Goal: Find specific page/section: Find specific page/section

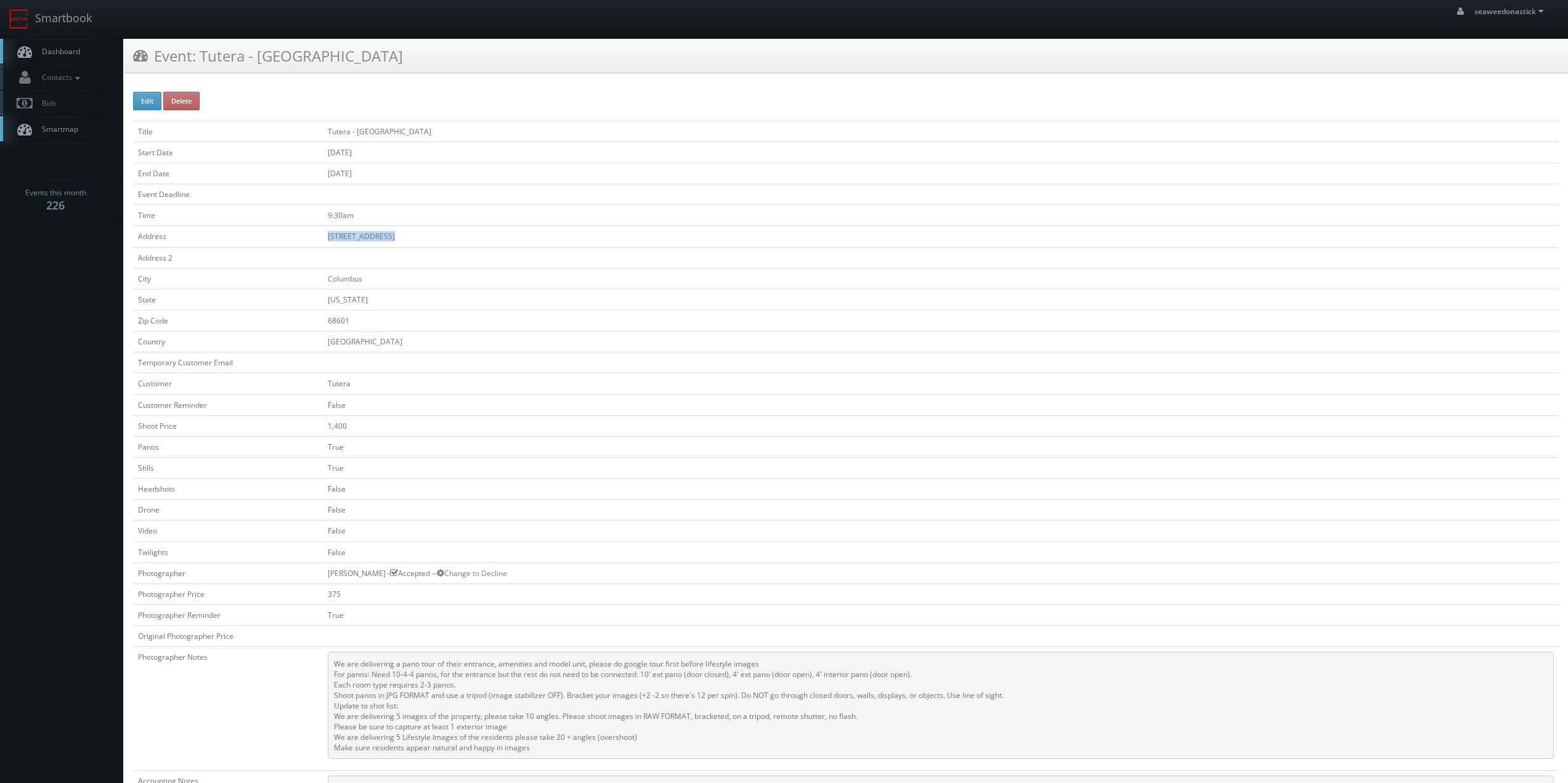
click at [76, 53] on span "Dashboard" at bounding box center [58, 52] width 45 height 11
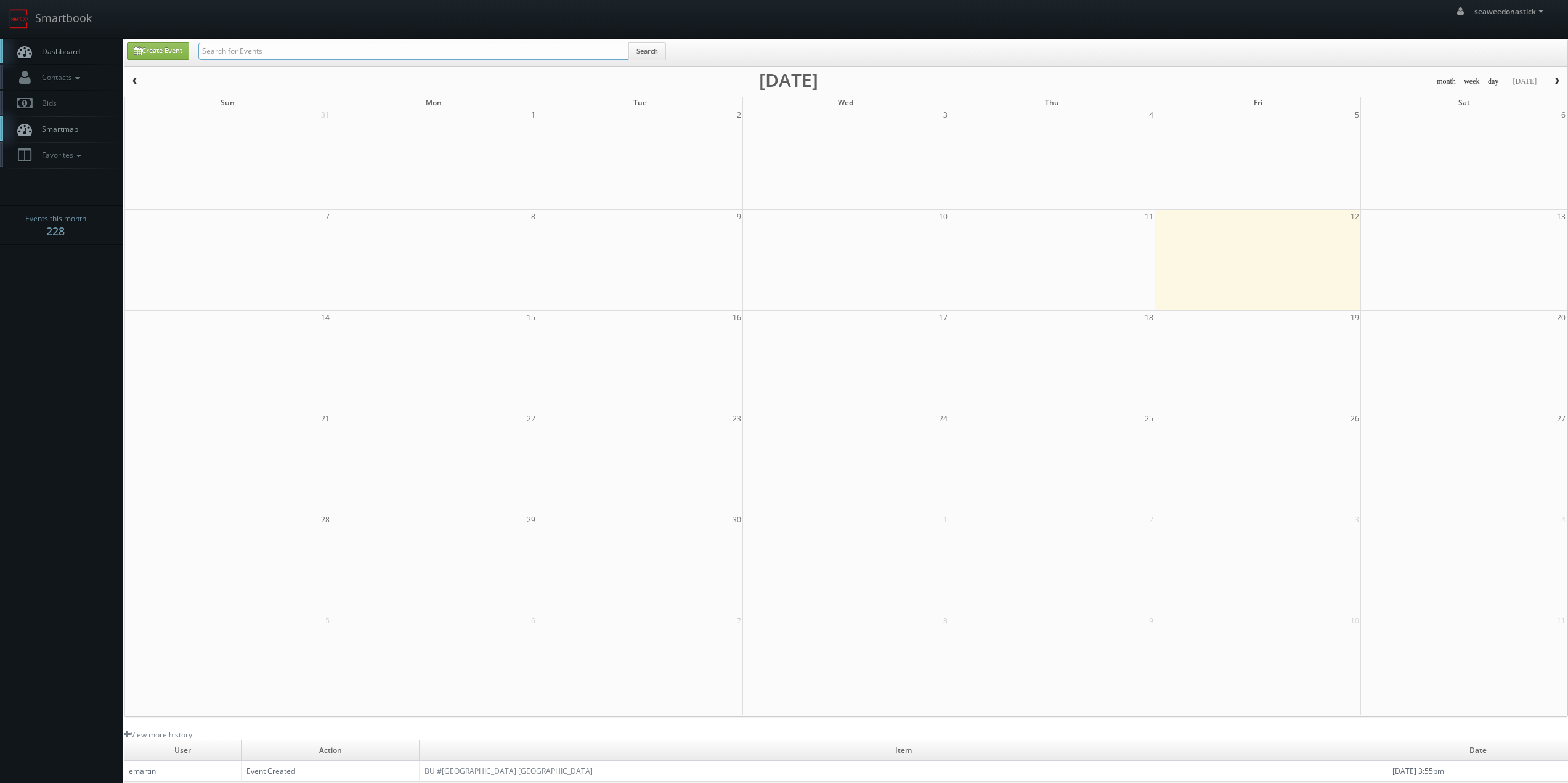
click at [241, 49] on input "text" at bounding box center [413, 51] width 430 height 17
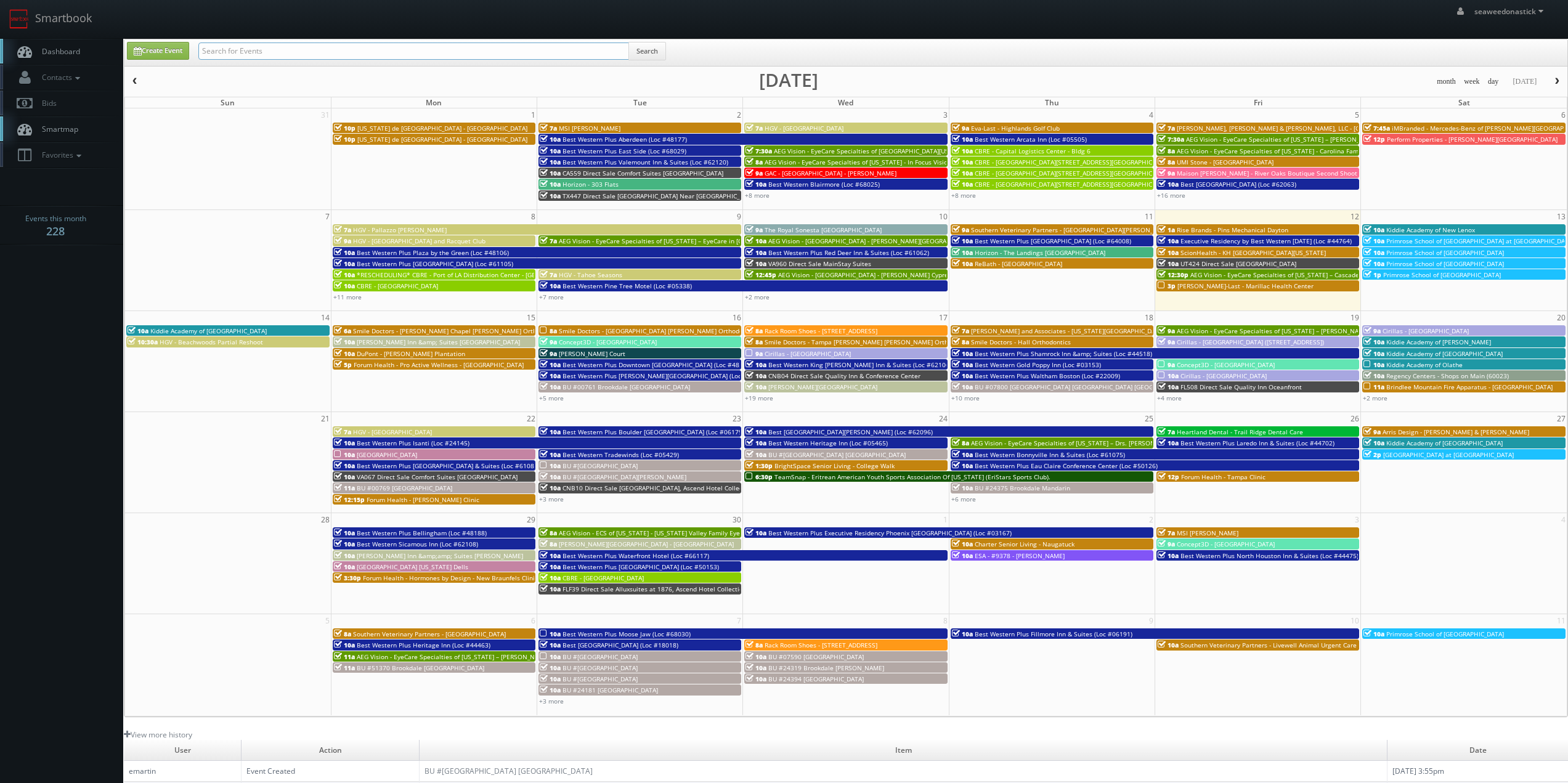
paste input "VA960"
type input "VA960"
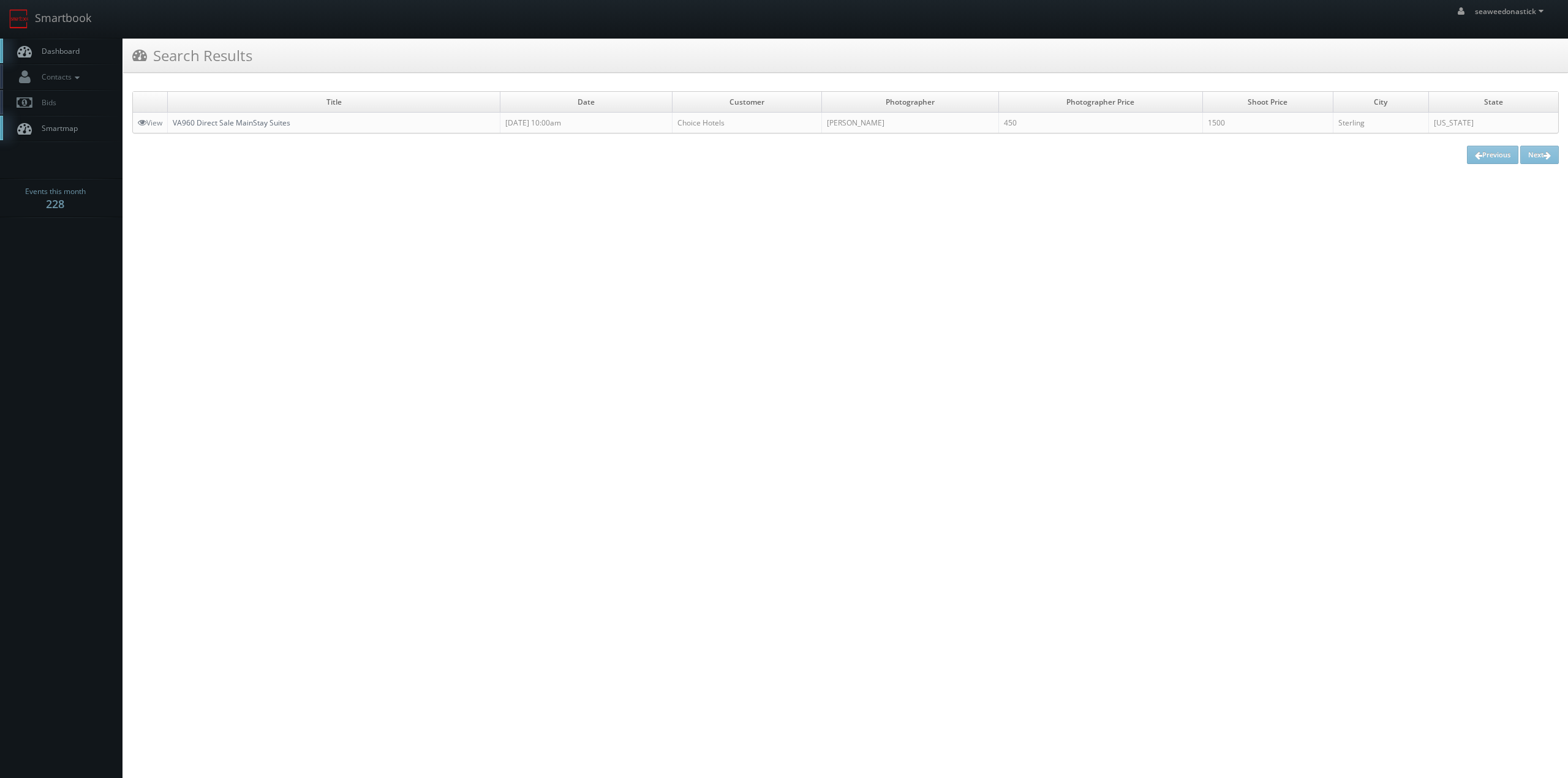
click at [211, 123] on link "VA960 Direct Sale MainStay Suites" at bounding box center [231, 123] width 117 height 11
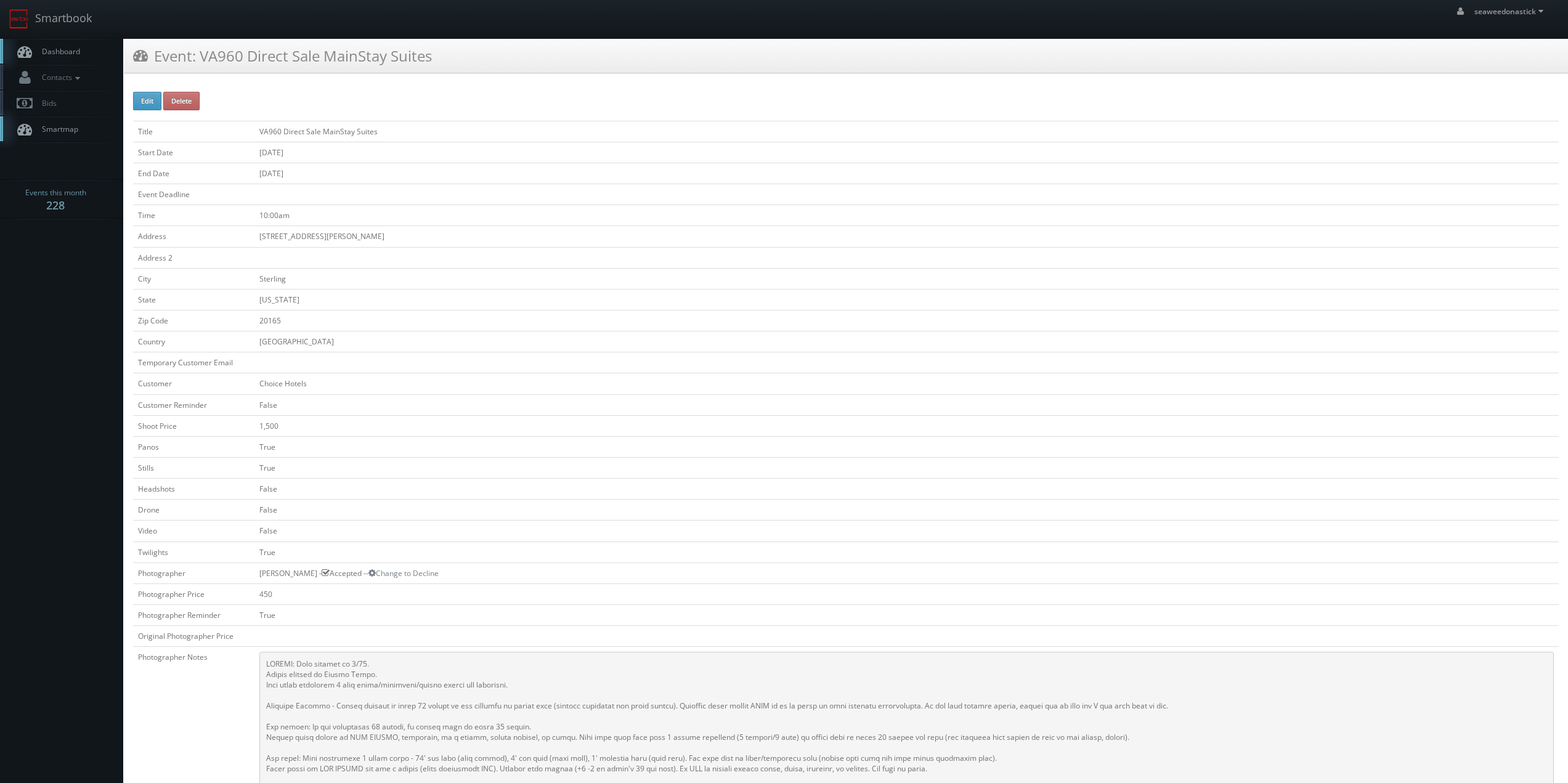
click at [64, 38] on link "Dashboard" at bounding box center [62, 51] width 123 height 25
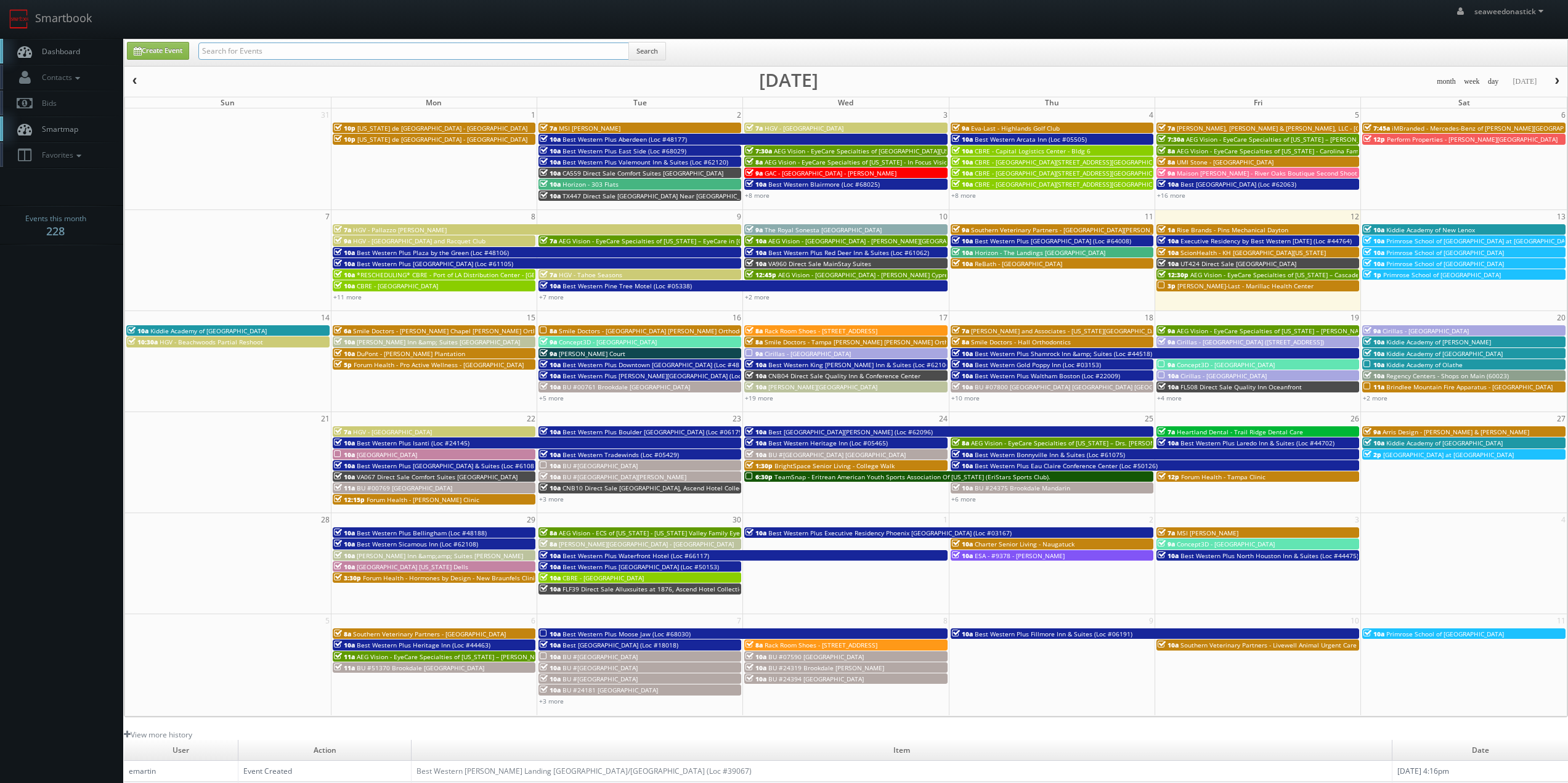
click at [241, 59] on input "text" at bounding box center [413, 51] width 430 height 17
paste input "[GEOGRAPHIC_DATA] [GEOGRAPHIC_DATA]"
type input "[GEOGRAPHIC_DATA] [GEOGRAPHIC_DATA]"
click at [640, 48] on button "Search" at bounding box center [648, 51] width 38 height 19
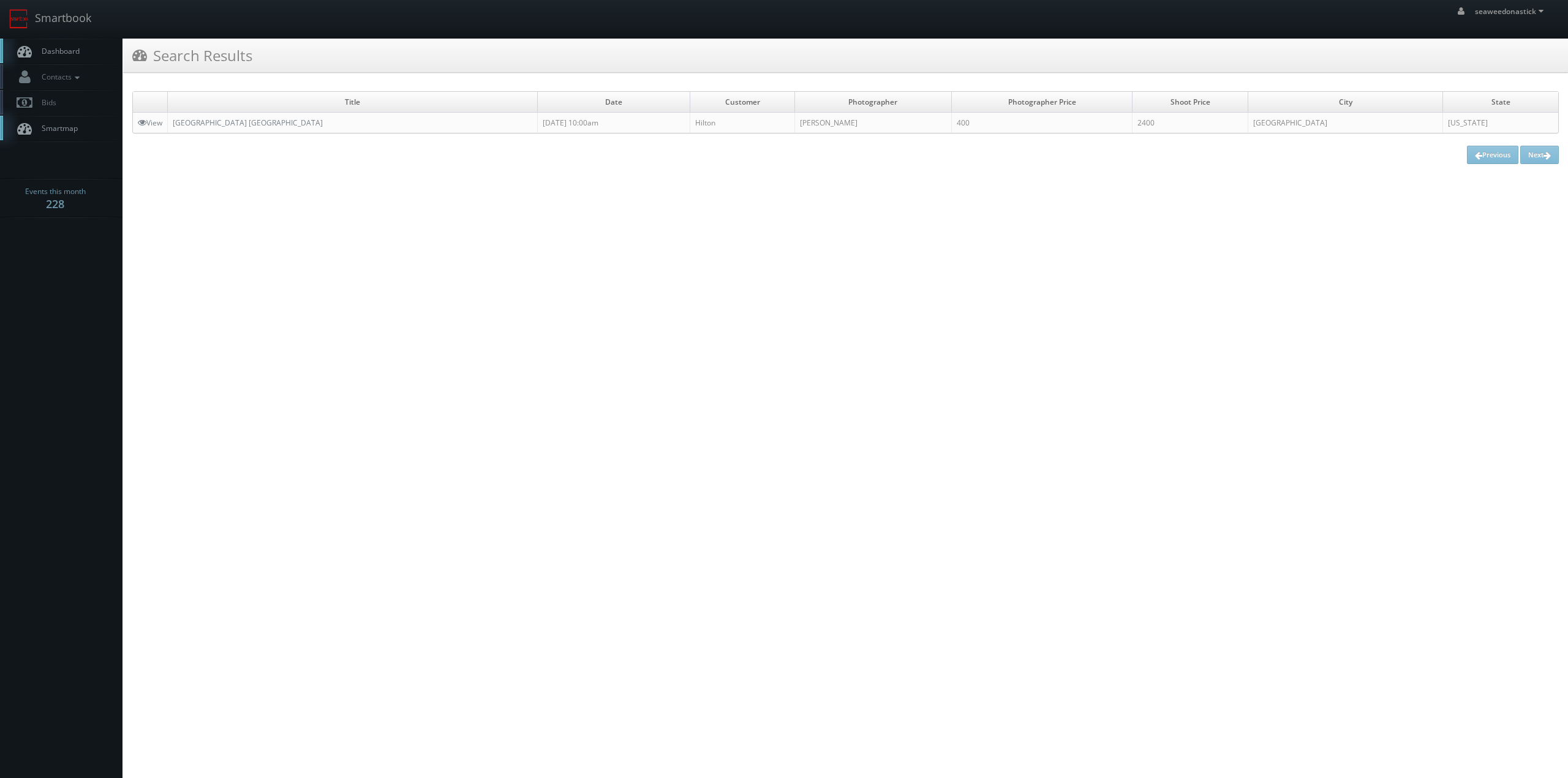
click at [229, 113] on td "[GEOGRAPHIC_DATA] [GEOGRAPHIC_DATA]" at bounding box center [353, 123] width 370 height 20
click at [229, 122] on link "[GEOGRAPHIC_DATA] [GEOGRAPHIC_DATA]" at bounding box center [247, 123] width 150 height 11
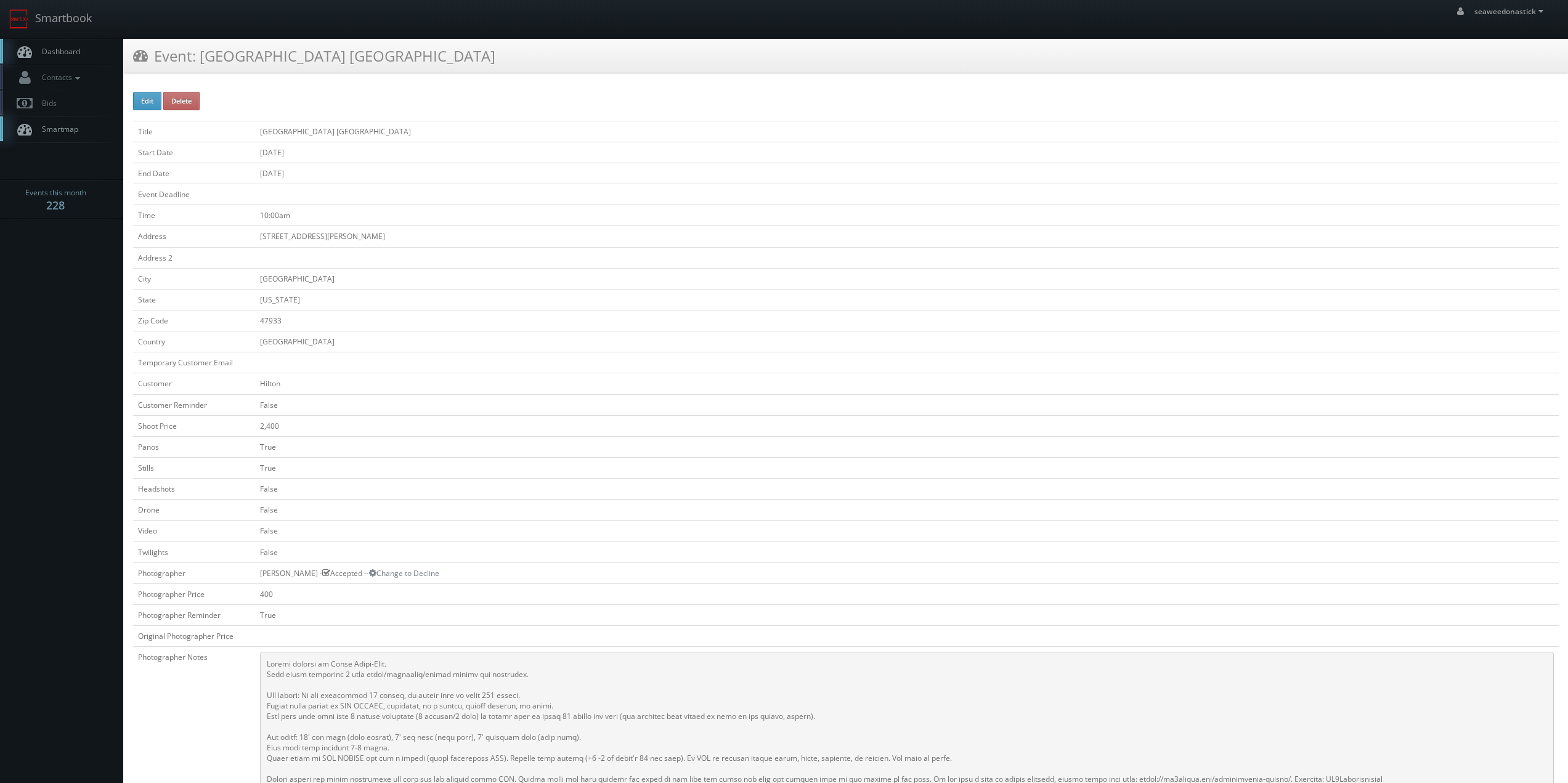
click at [84, 53] on link "Dashboard" at bounding box center [62, 51] width 123 height 25
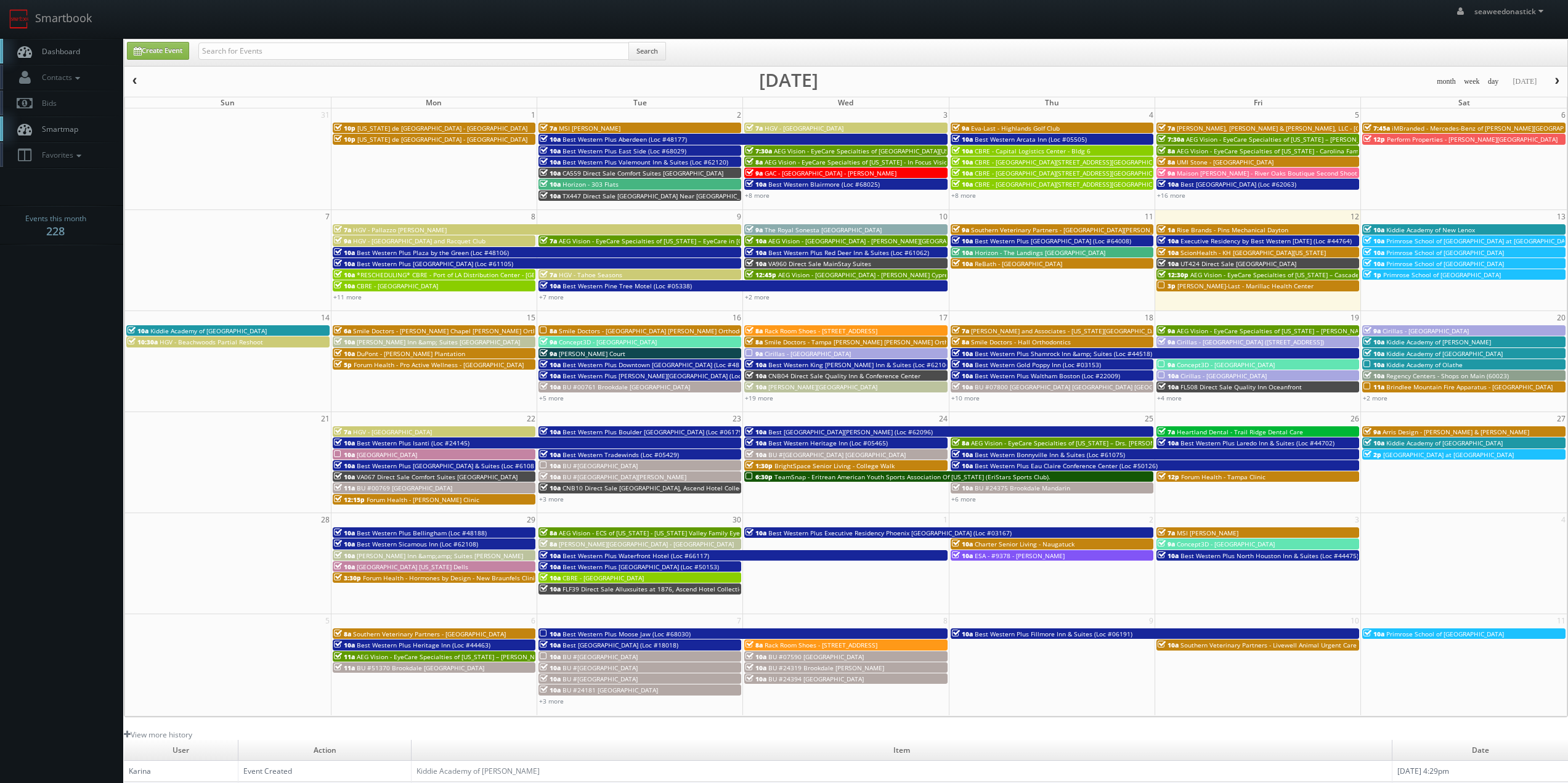
click at [326, 60] on div "Search" at bounding box center [432, 54] width 468 height 24
click at [324, 49] on input "text" at bounding box center [413, 51] width 430 height 17
paste input "[GEOGRAPHIC_DATA] [GEOGRAPHIC_DATA]"
type input "Hampton Inn & Suites Crawfordsville"
click at [644, 53] on button "Search" at bounding box center [648, 51] width 38 height 19
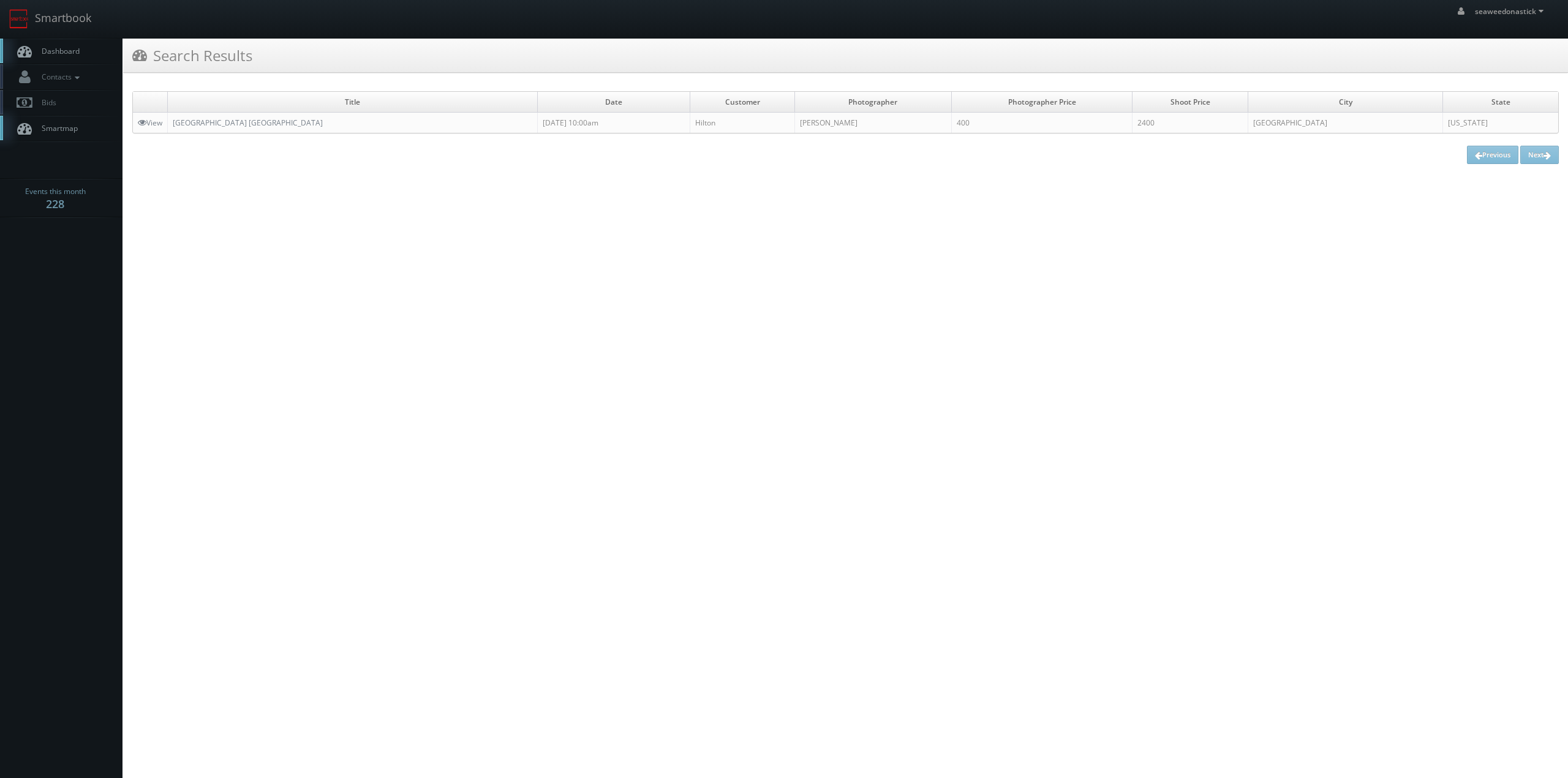
click at [243, 115] on td "[GEOGRAPHIC_DATA] [GEOGRAPHIC_DATA]" at bounding box center [353, 123] width 370 height 20
click at [249, 124] on link "[GEOGRAPHIC_DATA] [GEOGRAPHIC_DATA]" at bounding box center [247, 123] width 150 height 11
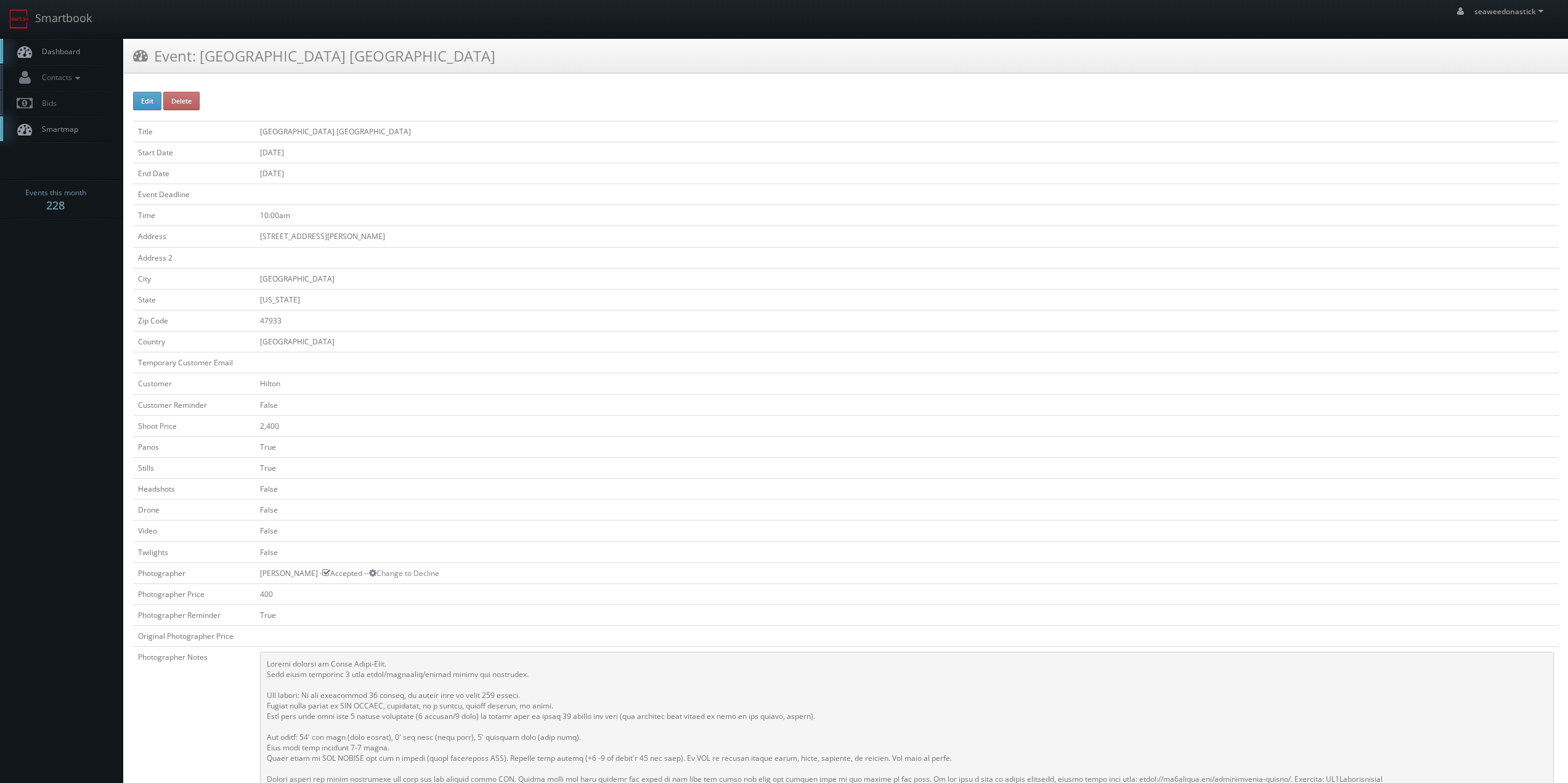
scroll to position [185, 0]
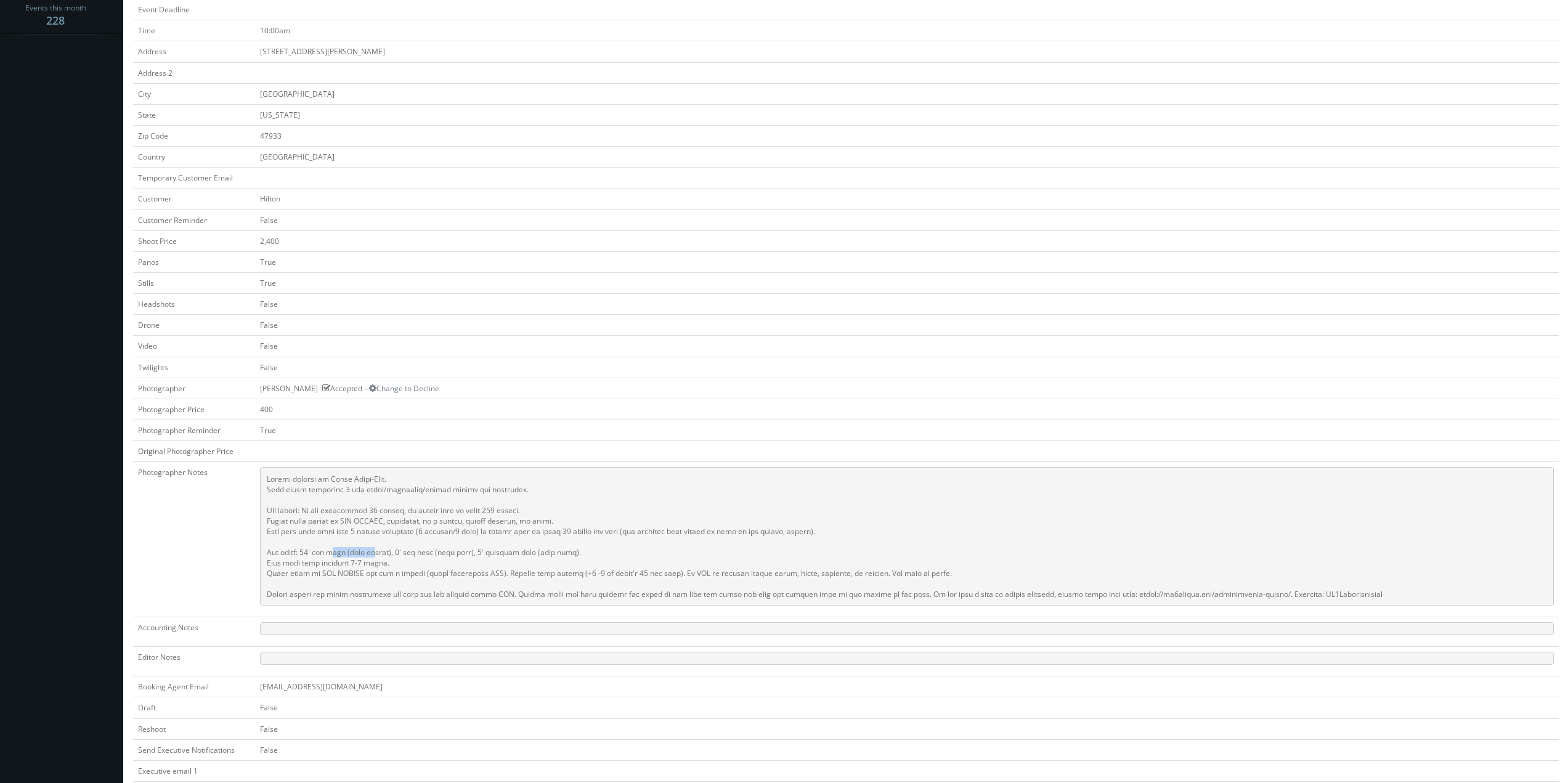
drag, startPoint x: 338, startPoint y: 553, endPoint x: 378, endPoint y: 550, distance: 40.1
click at [378, 550] on pre at bounding box center [907, 536] width 1293 height 139
drag, startPoint x: 304, startPoint y: 561, endPoint x: 312, endPoint y: 559, distance: 8.2
click at [312, 559] on pre at bounding box center [907, 536] width 1293 height 139
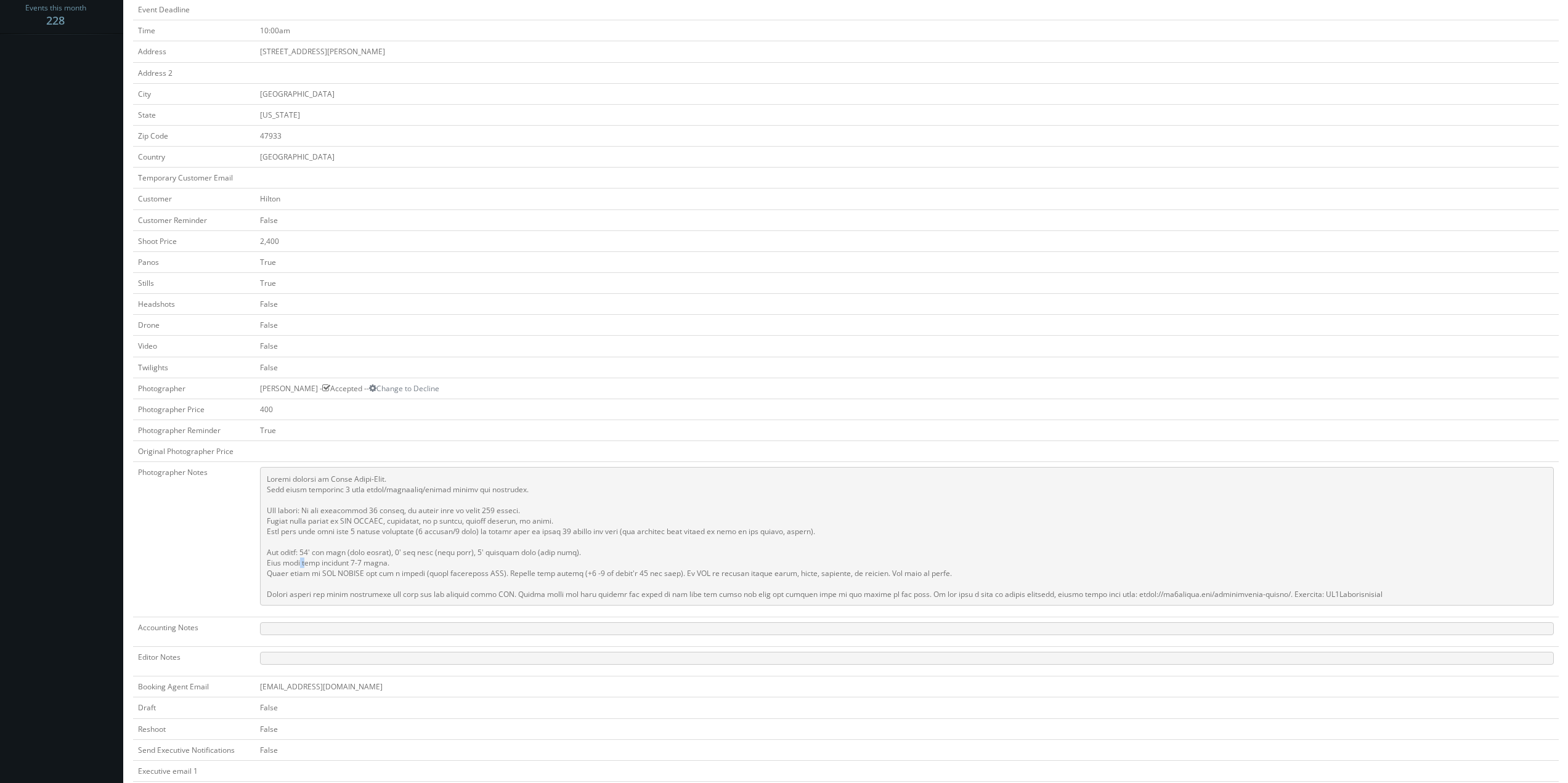
click at [312, 559] on pre at bounding box center [907, 536] width 1293 height 139
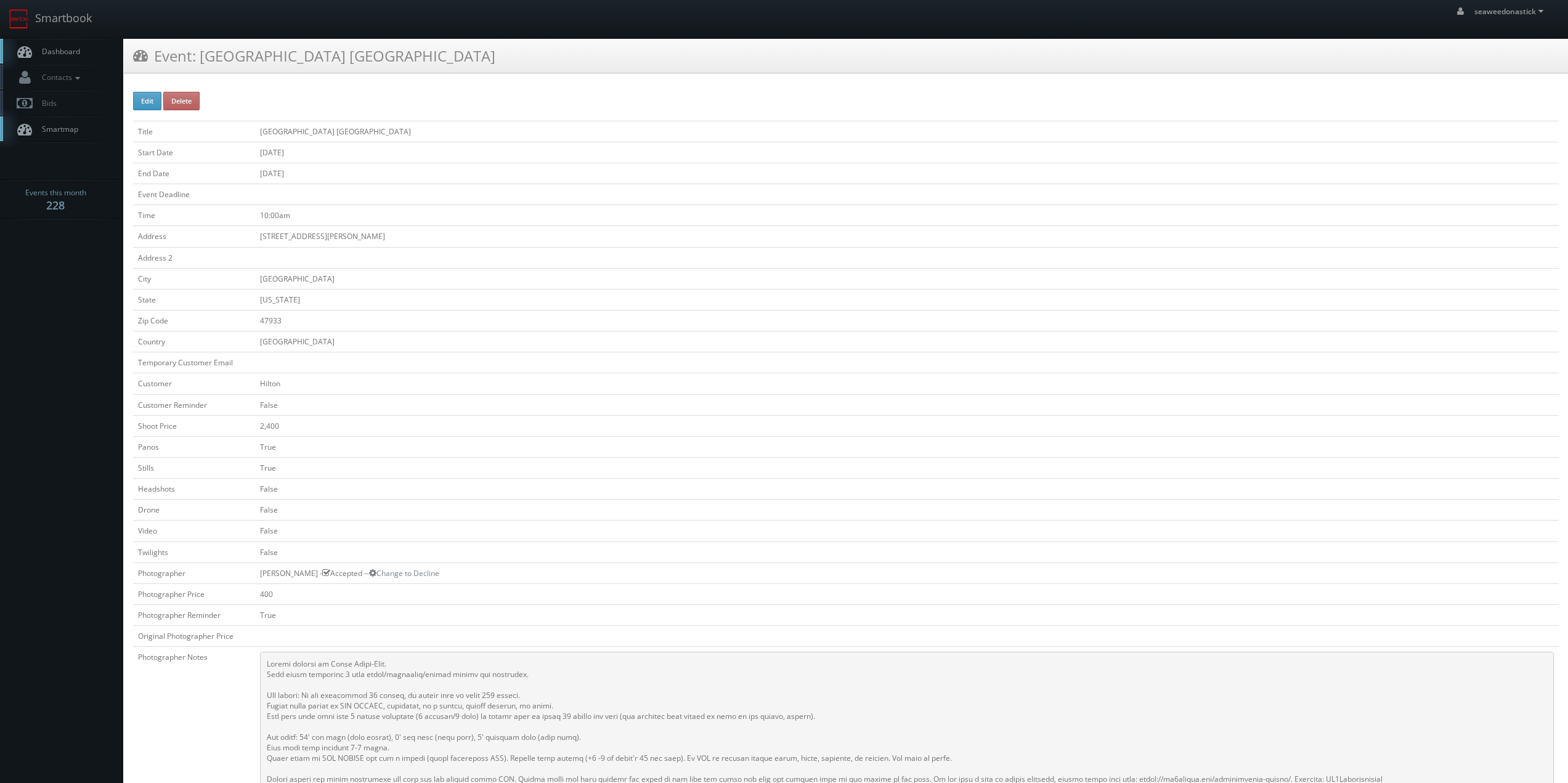
click at [68, 54] on span "Dashboard" at bounding box center [58, 52] width 45 height 11
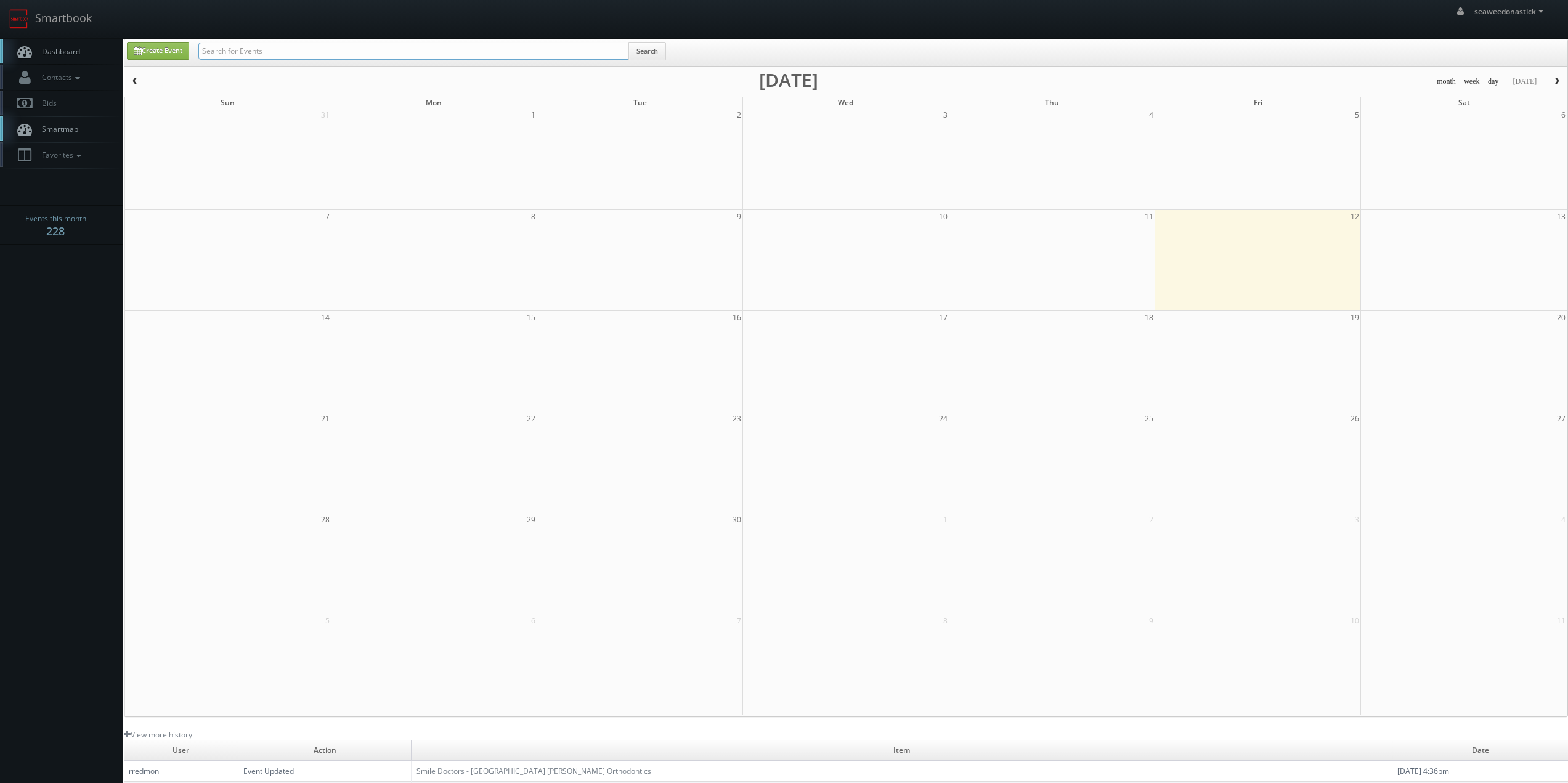
click at [282, 55] on input "text" at bounding box center [413, 51] width 430 height 17
paste input "Tutera - Greene Senior Living"
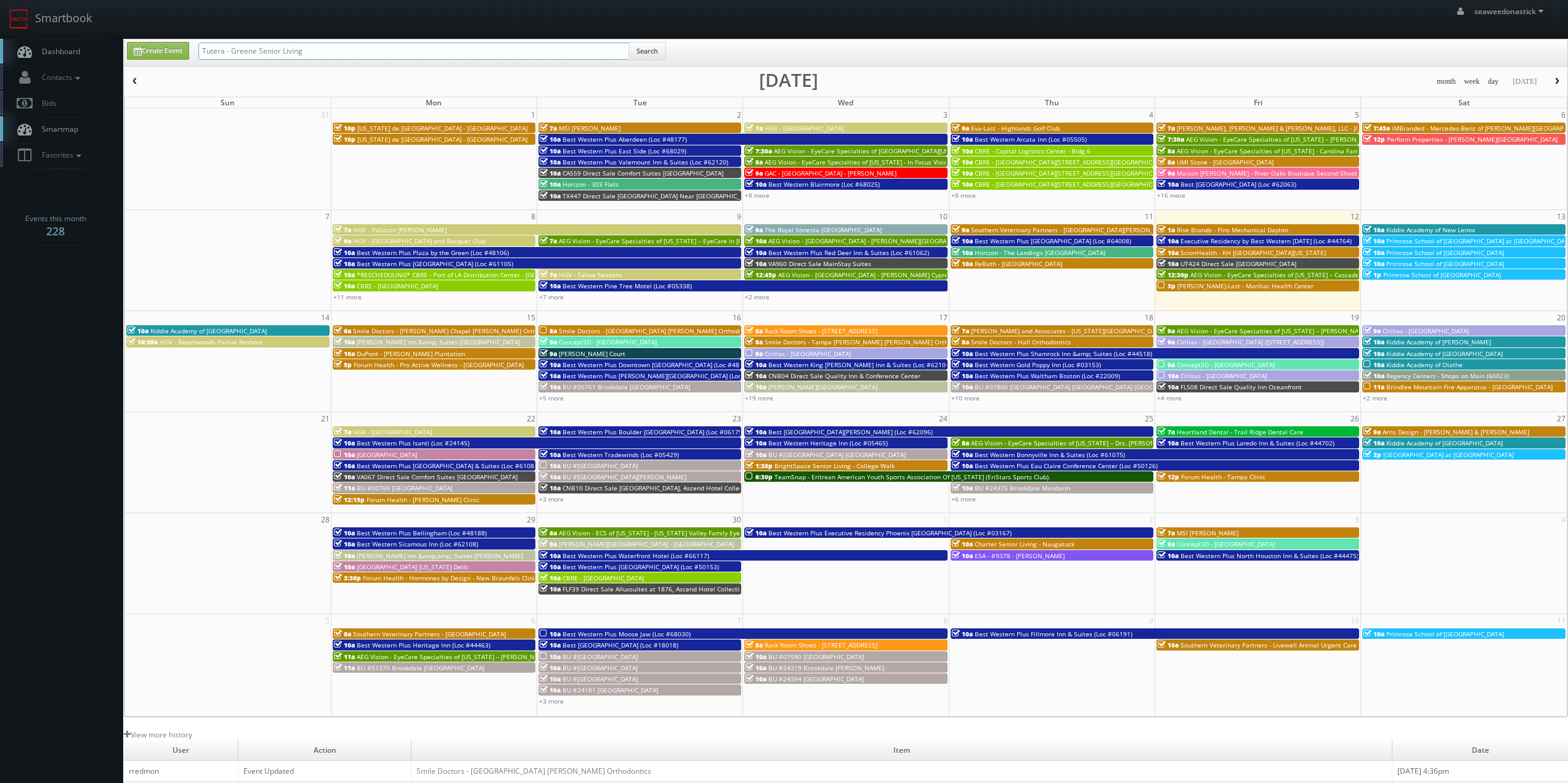
type input "Tutera - Greene Senior Living"
drag, startPoint x: 642, startPoint y: 48, endPoint x: 636, endPoint y: 49, distance: 6.1
click at [642, 47] on button "Search" at bounding box center [648, 51] width 38 height 19
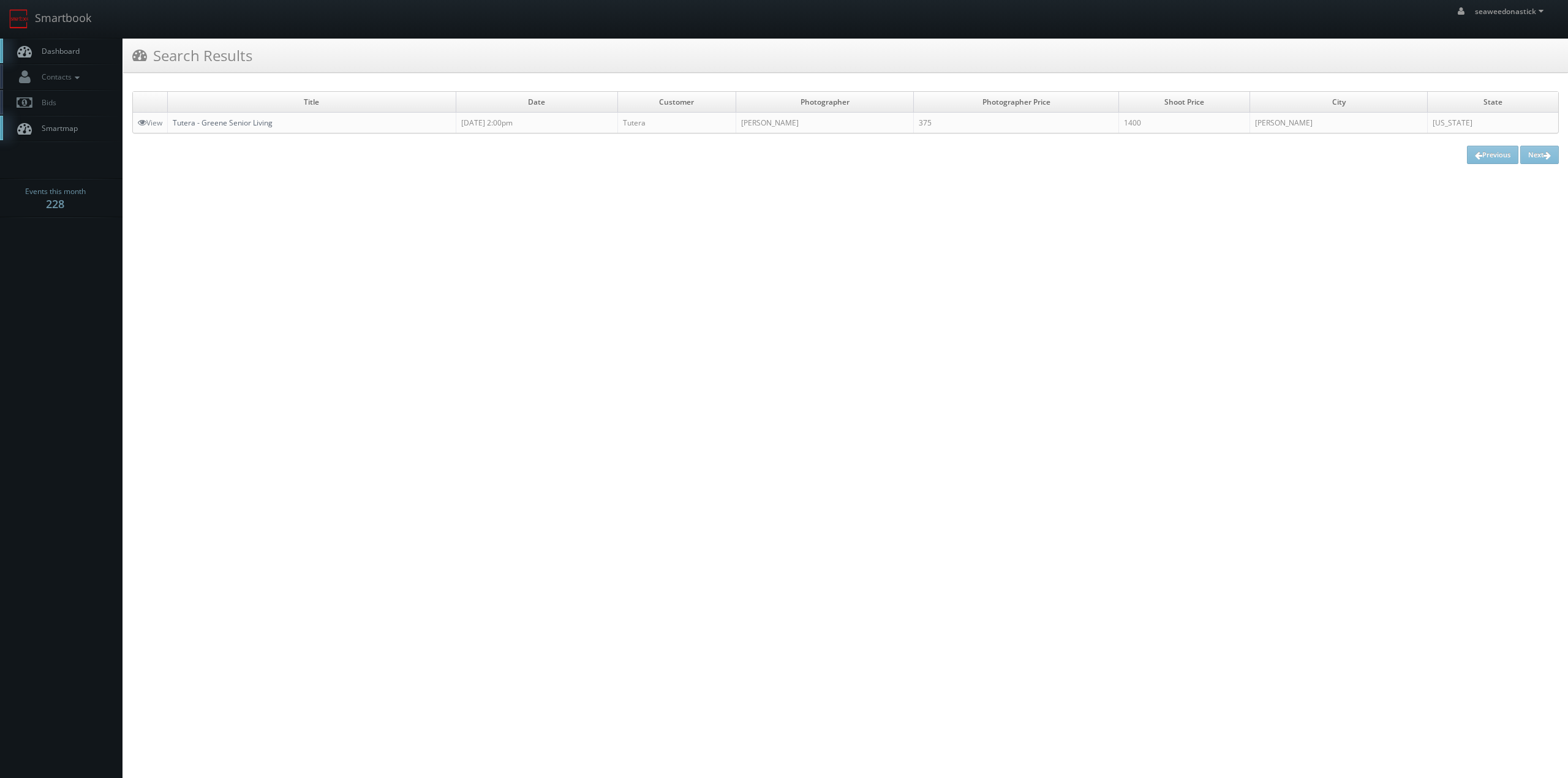
click at [228, 118] on link "Tutera - Greene Senior Living" at bounding box center [222, 123] width 100 height 11
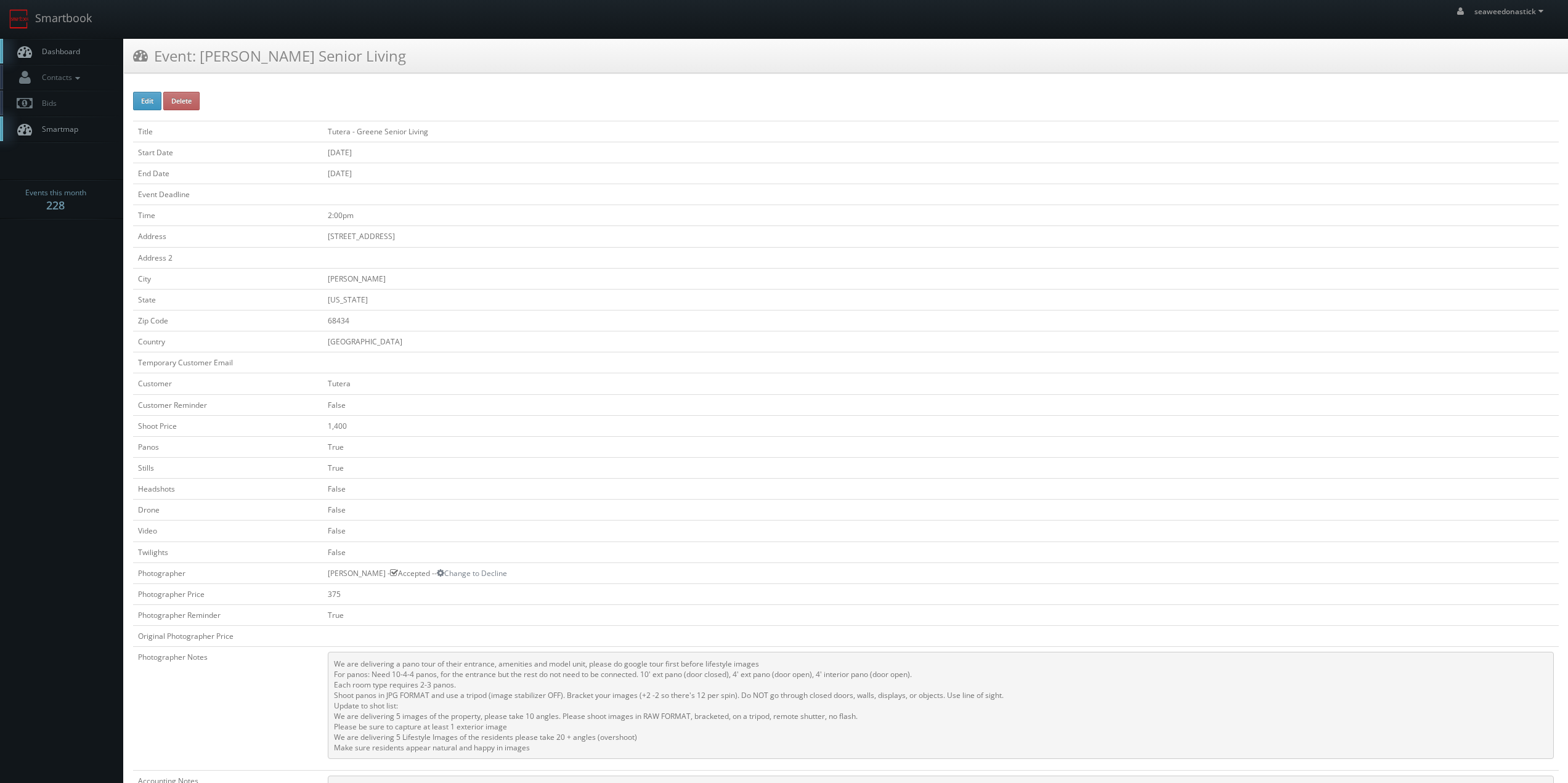
click at [945, 407] on td "False" at bounding box center [941, 404] width 1236 height 21
click at [55, 53] on span "Dashboard" at bounding box center [58, 52] width 45 height 11
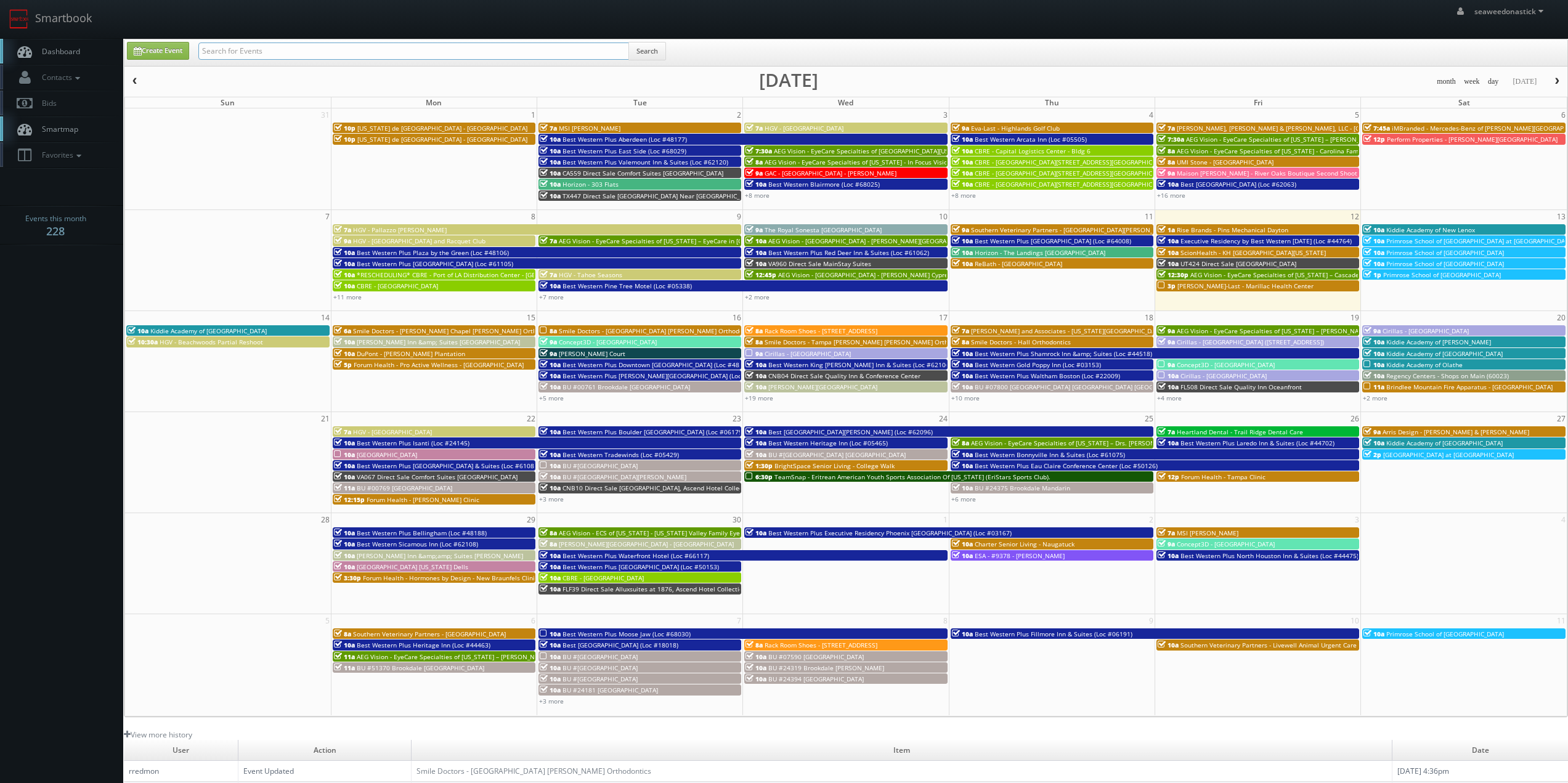
click at [250, 51] on input "text" at bounding box center [413, 51] width 430 height 17
paste input "(08-22-25) Southern Arizona Veterinary Partners Urgent Care of Goodyear AZ"
drag, startPoint x: 242, startPoint y: 50, endPoint x: 235, endPoint y: 54, distance: 8.1
click at [130, 56] on div "Create Event (08-22-25) Southern Arizona Veterinary Partners Urgent Care of Goo…" at bounding box center [847, 54] width 1459 height 24
type input "Southern [US_STATE] Veterinary Partners Urgent Care of [GEOGRAPHIC_DATA] AZ"
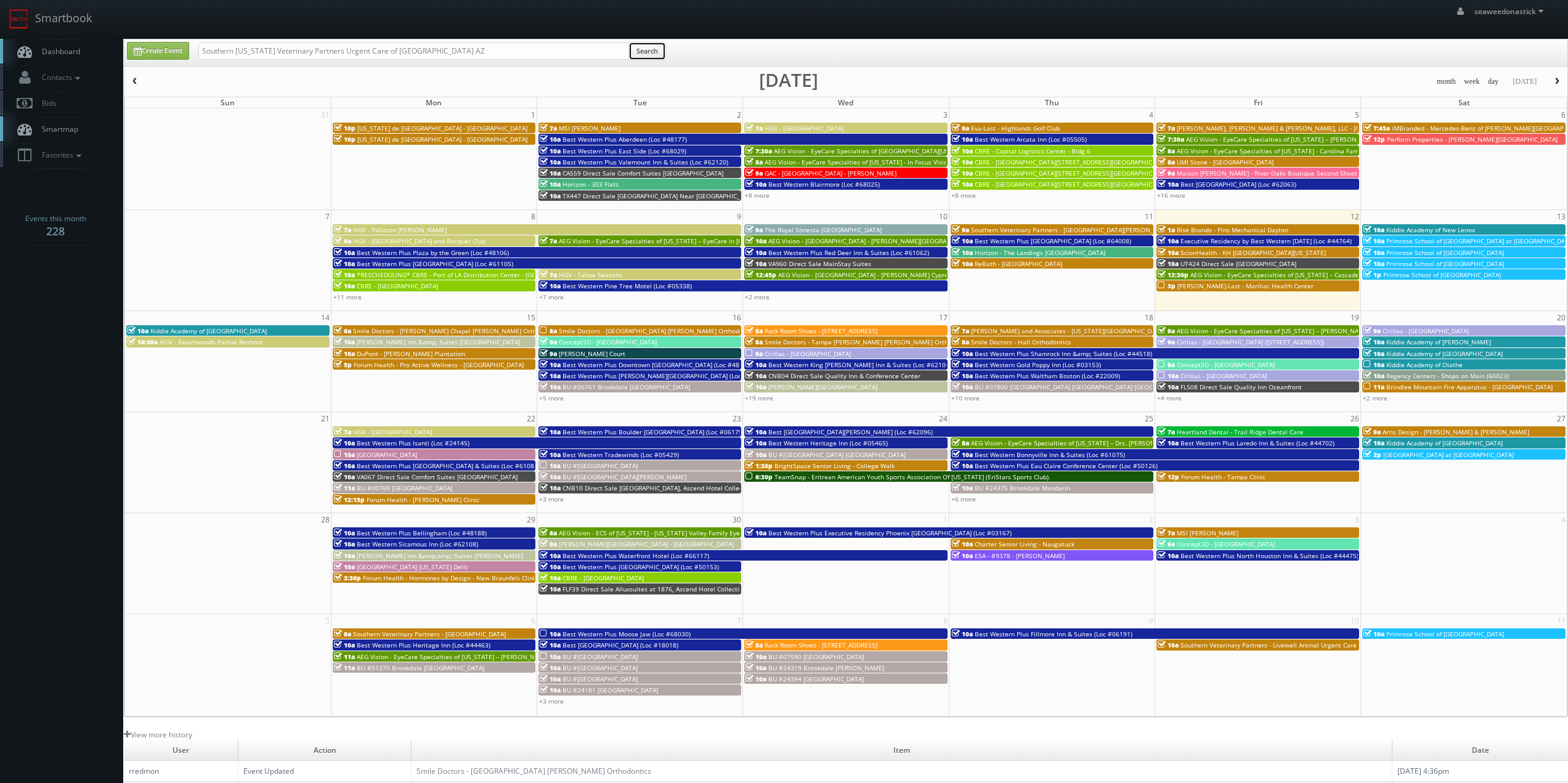
click at [632, 47] on button "Search" at bounding box center [648, 51] width 38 height 19
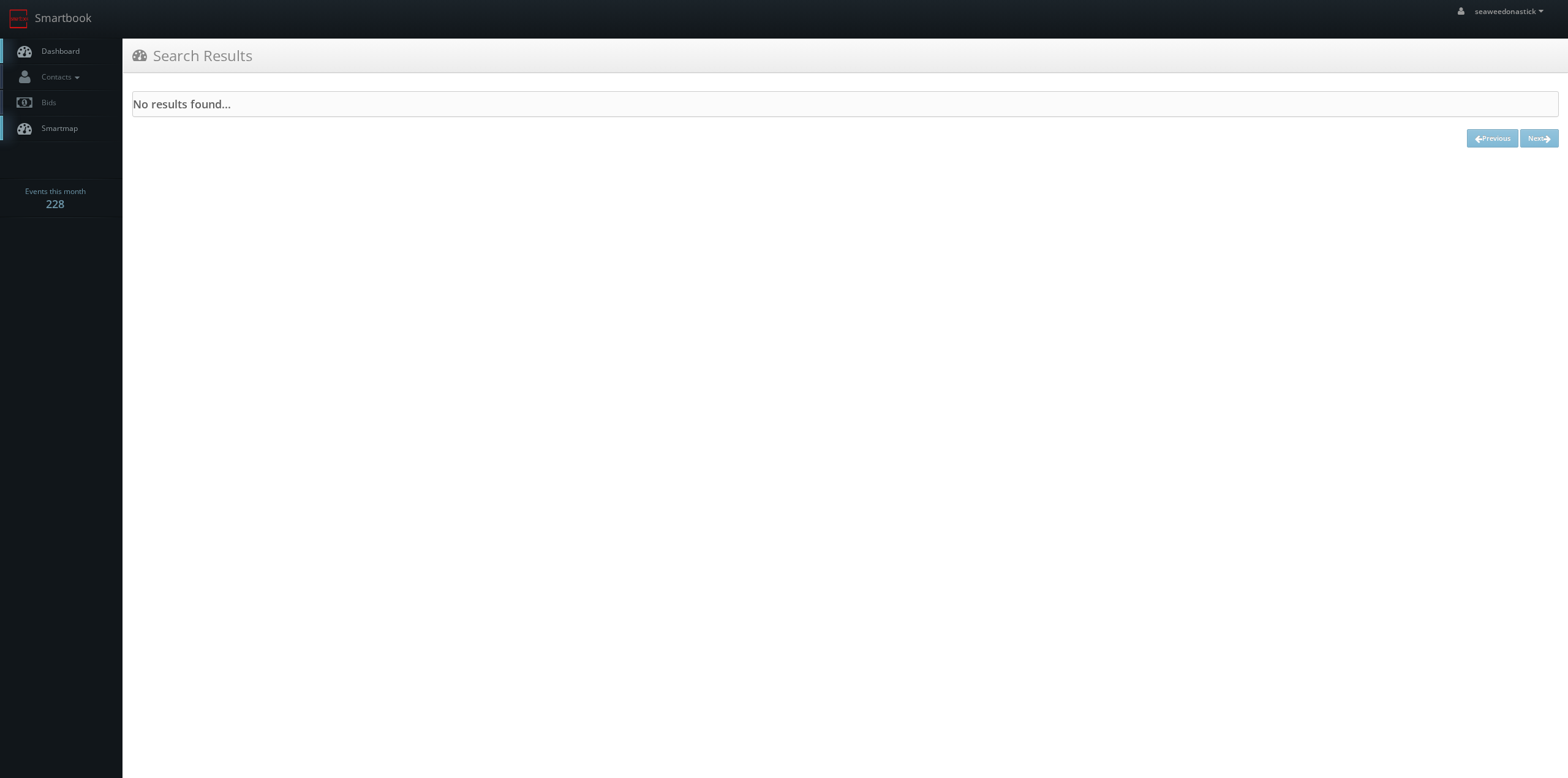
drag, startPoint x: 271, startPoint y: 66, endPoint x: 295, endPoint y: 50, distance: 28.8
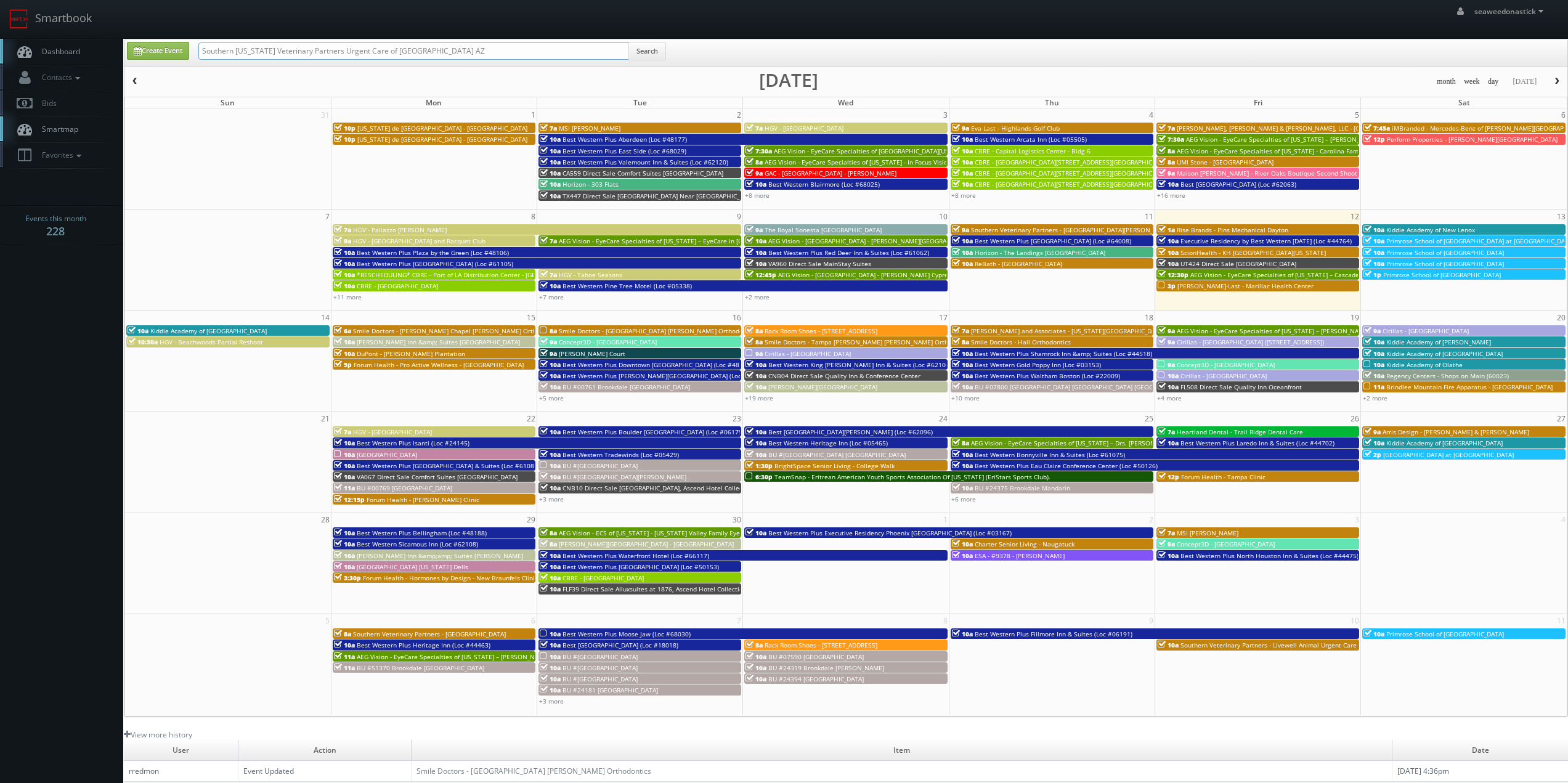
click at [387, 55] on input "Southern [US_STATE] Veterinary Partners Urgent Care of [GEOGRAPHIC_DATA] AZ" at bounding box center [413, 51] width 430 height 17
drag, startPoint x: 390, startPoint y: 55, endPoint x: 89, endPoint y: 64, distance: 301.1
click at [89, 64] on body "Smartbook Toggle Side Navigation Toggle Top Navigation seaweedonastick seaweedo…" at bounding box center [784, 485] width 1568 height 971
type input "Goodyear AZ"
click at [650, 57] on button "Search" at bounding box center [648, 51] width 38 height 19
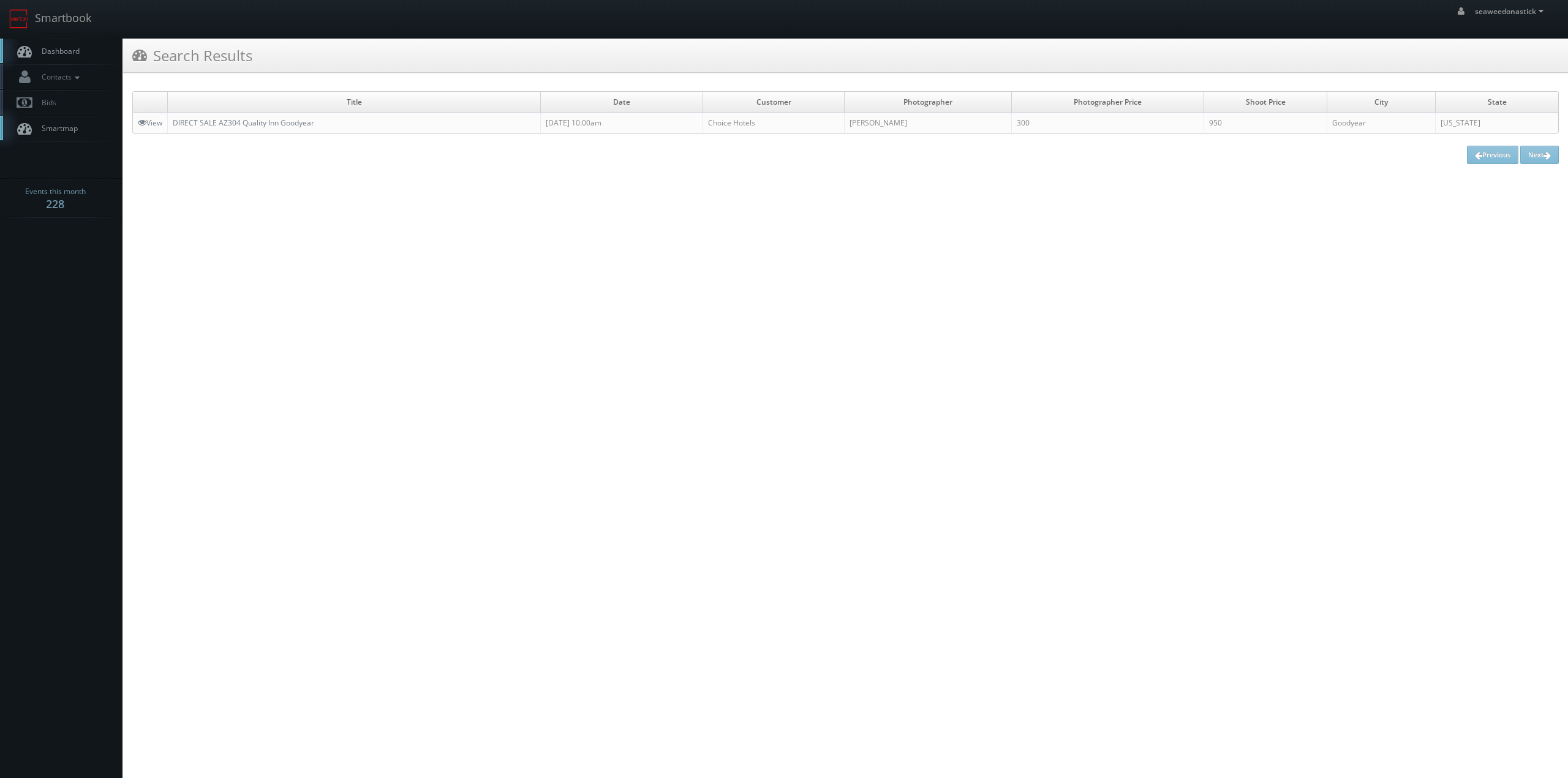
drag, startPoint x: 385, startPoint y: 76, endPoint x: 392, endPoint y: 62, distance: 15.7
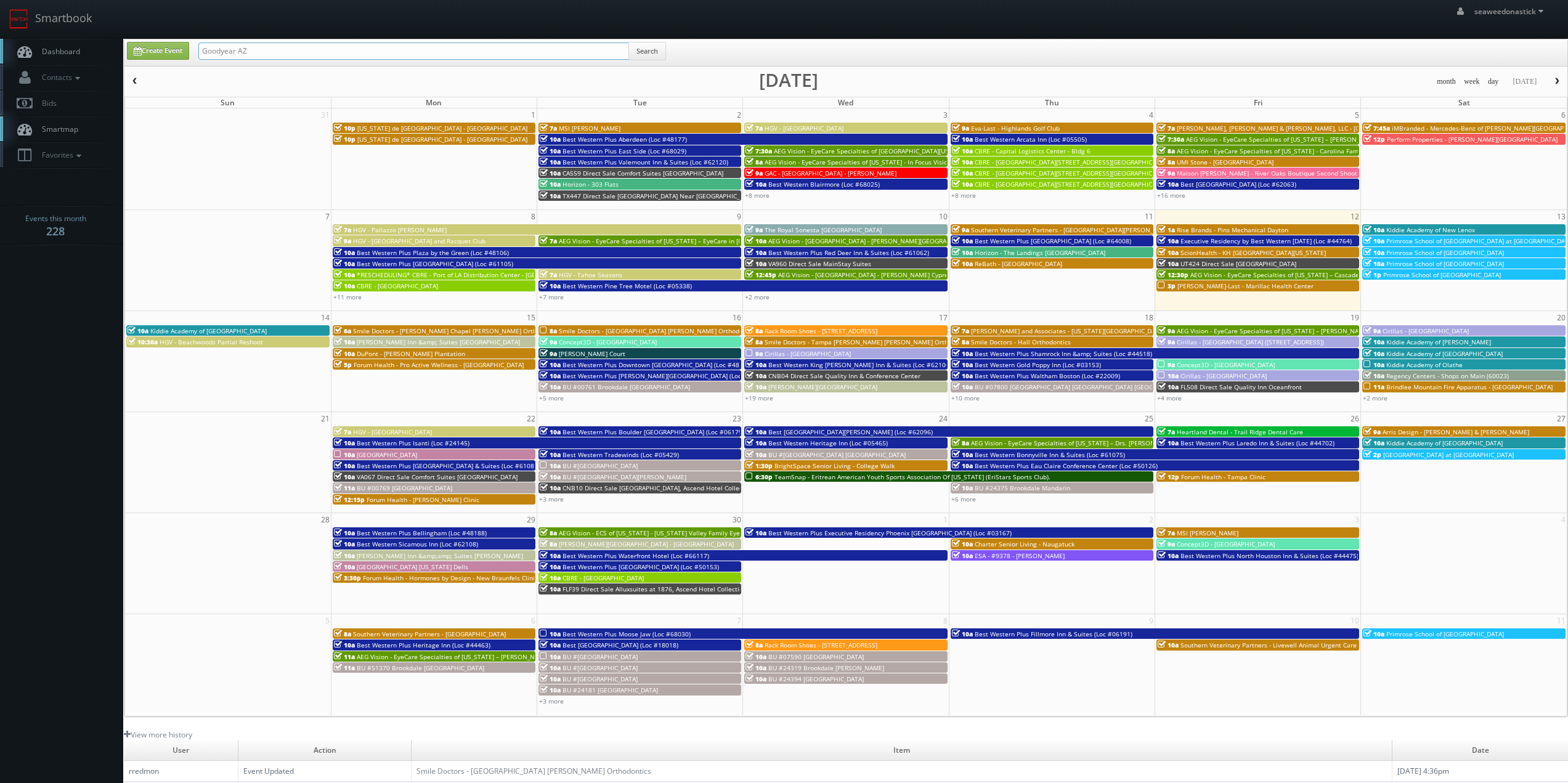
drag, startPoint x: 365, startPoint y: 52, endPoint x: 83, endPoint y: 58, distance: 282.1
click at [84, 58] on body "Smartbook Toggle Side Navigation Toggle Top Navigation seaweedonastick seaweedo…" at bounding box center [784, 485] width 1568 height 971
paste input "(08-22-25) Southern Arizona Veterinary Partners Urgent Care of Goodyear AZ"
drag, startPoint x: 533, startPoint y: 48, endPoint x: 340, endPoint y: 60, distance: 193.4
click at [340, 60] on div "(08-22-25) Southern Arizona Veterinary Partners Urgent Care of Goodyear AZ Sear…" at bounding box center [432, 54] width 468 height 24
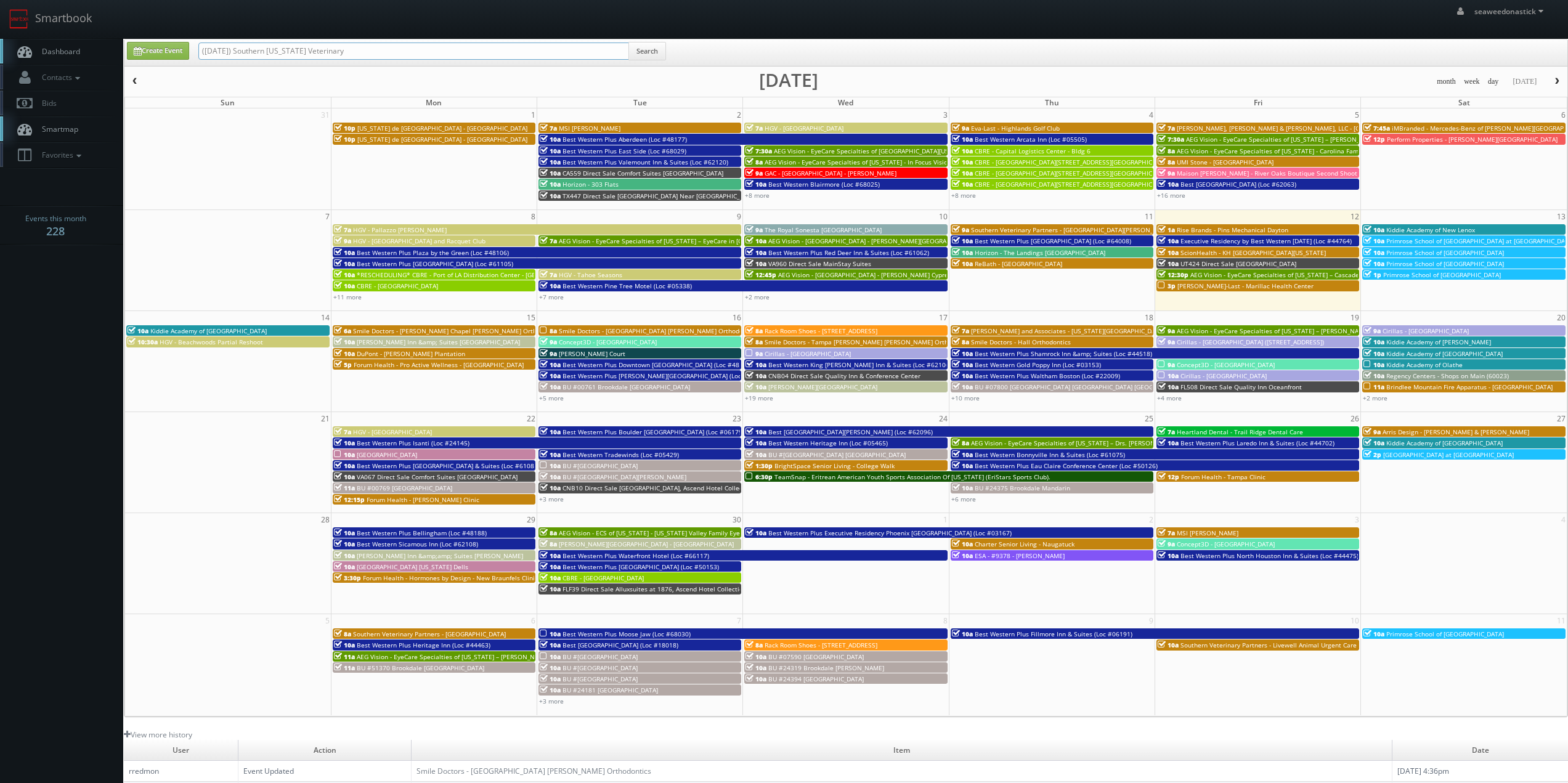
drag, startPoint x: 242, startPoint y: 50, endPoint x: 114, endPoint y: 56, distance: 128.1
click at [114, 56] on body "Smartbook Toggle Side Navigation Toggle Top Navigation seaweedonastick seaweedo…" at bounding box center [784, 485] width 1568 height 971
type input "Southern Arizona Veterinary"
click at [643, 51] on button "Search" at bounding box center [648, 51] width 38 height 19
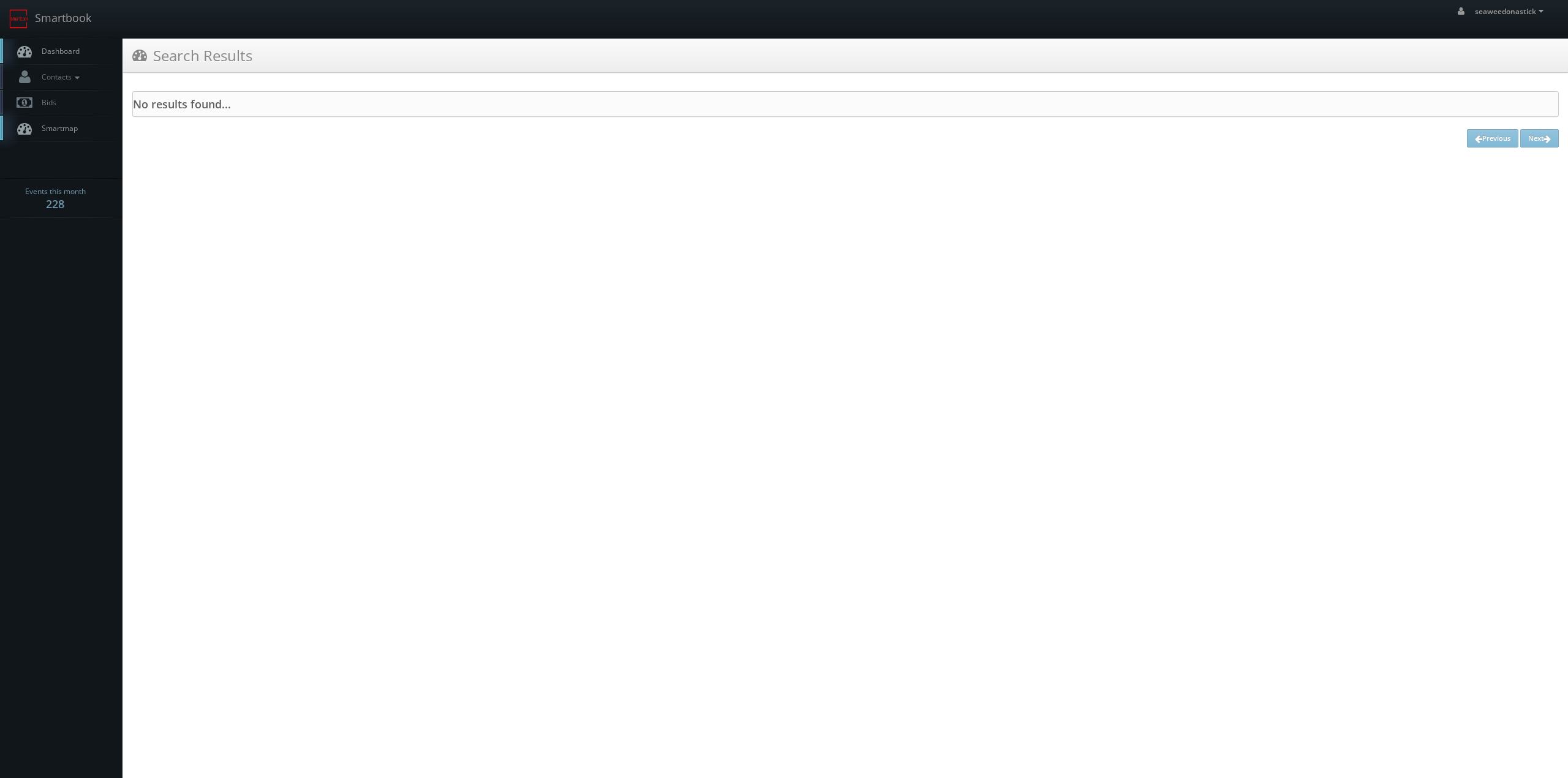
drag, startPoint x: 0, startPoint y: 0, endPoint x: 408, endPoint y: 62, distance: 412.7
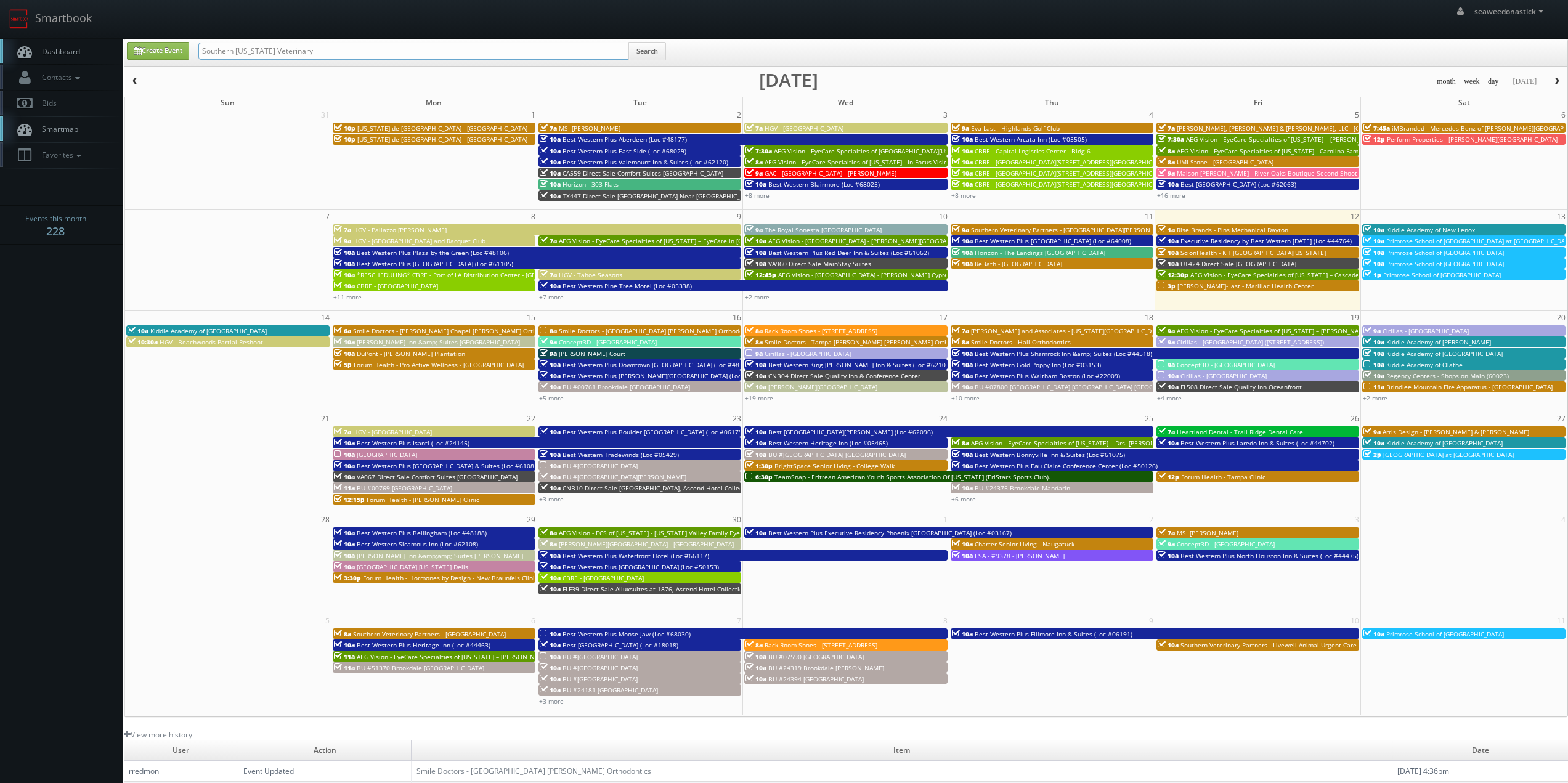
drag, startPoint x: 268, startPoint y: 51, endPoint x: 234, endPoint y: 56, distance: 34.4
click at [234, 56] on input "Southern Arizona Veterinary" at bounding box center [413, 51] width 430 height 17
type input "Southern Veterinary"
click at [638, 48] on button "Search" at bounding box center [648, 51] width 38 height 19
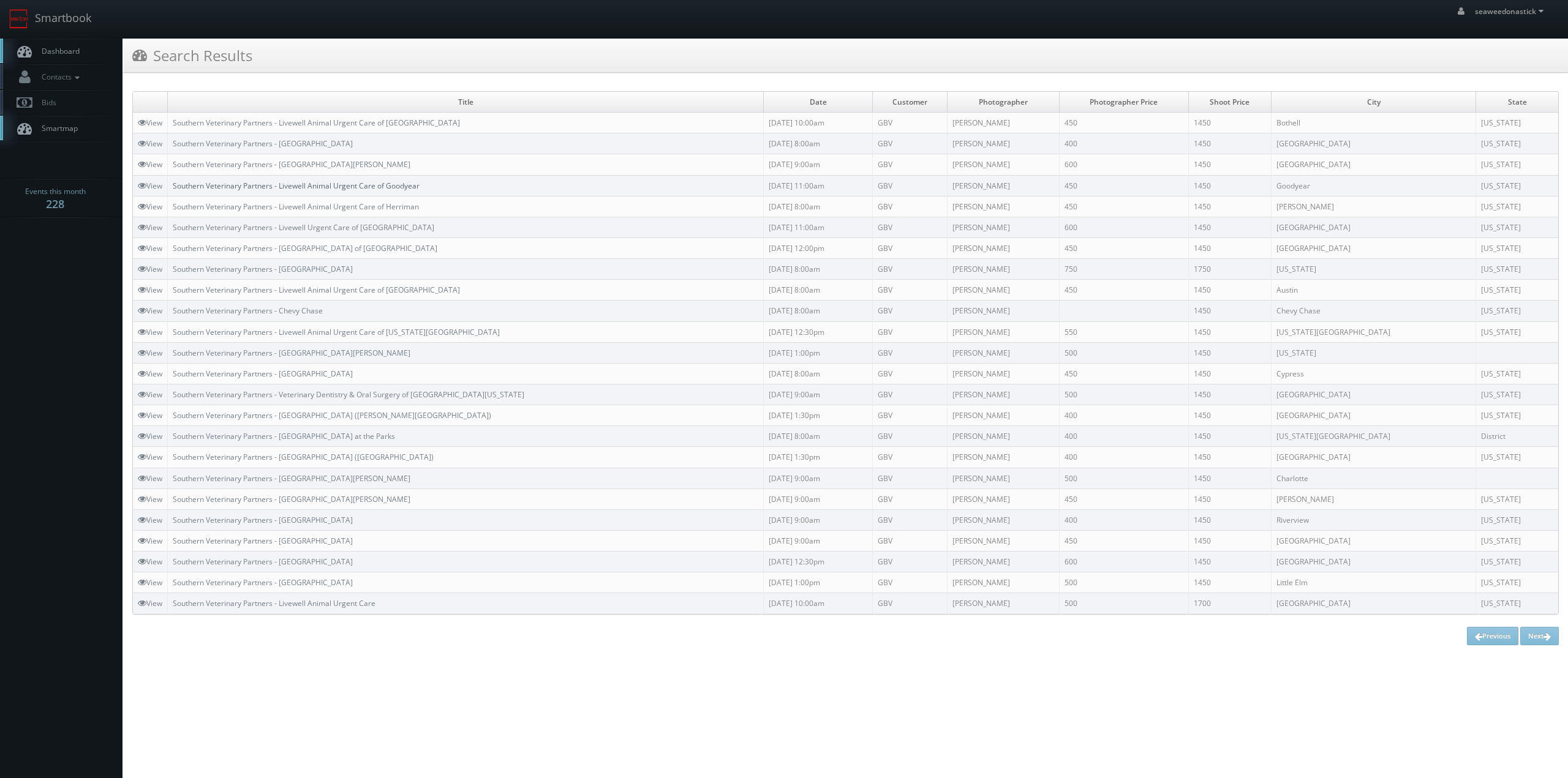
click at [286, 184] on link "Southern Veterinary Partners - Livewell Animal Urgent Care of Goodyear" at bounding box center [296, 186] width 247 height 11
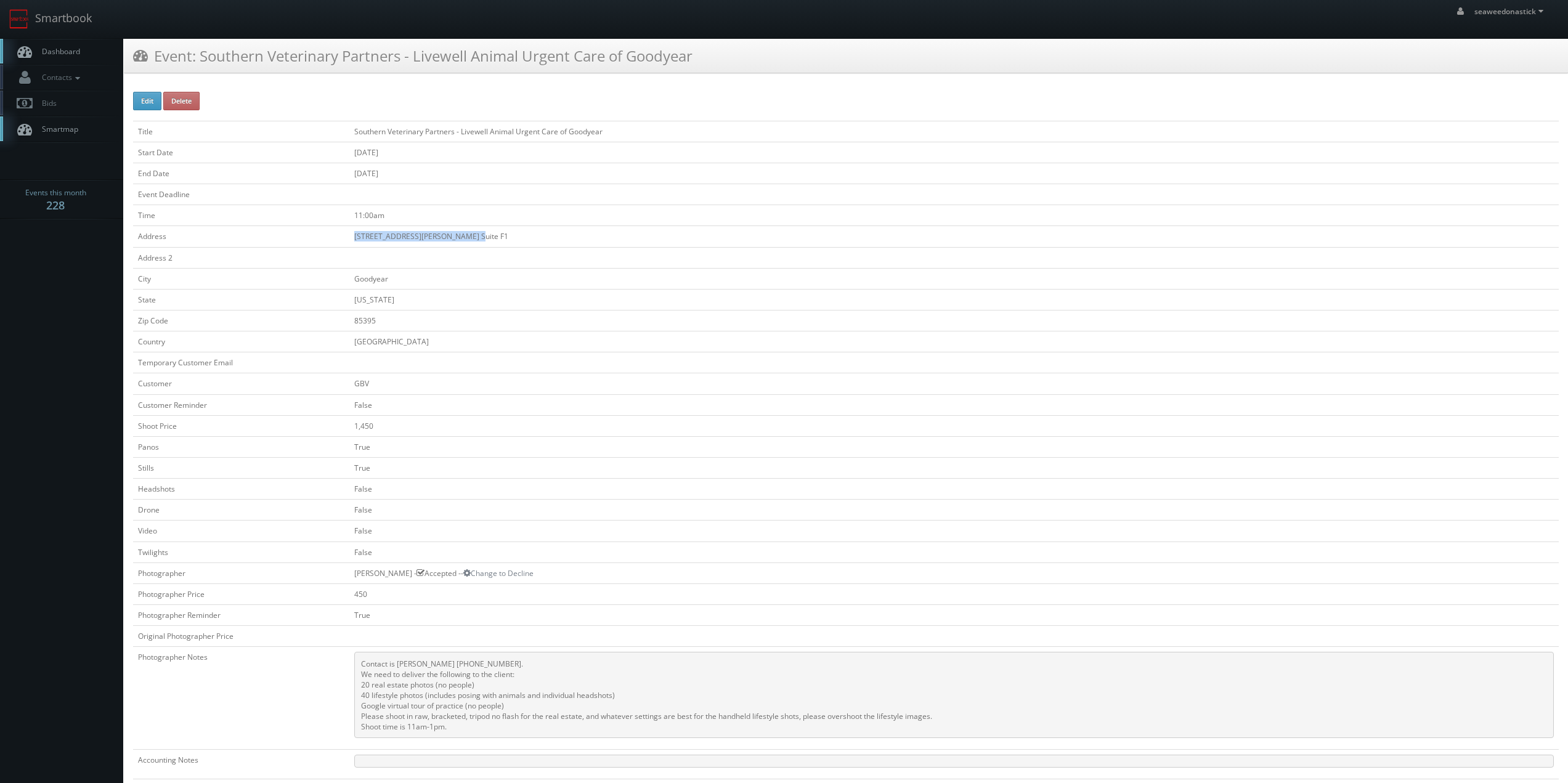
drag, startPoint x: 352, startPoint y: 238, endPoint x: 478, endPoint y: 233, distance: 126.1
click at [478, 233] on td "[STREET_ADDRESS][PERSON_NAME] Suite F1" at bounding box center [954, 236] width 1209 height 21
copy td "[STREET_ADDRESS][PERSON_NAME] Suite F1"
click at [82, 64] on link "Contacts" at bounding box center [62, 77] width 123 height 25
click at [79, 55] on span "Dashboard" at bounding box center [58, 52] width 45 height 11
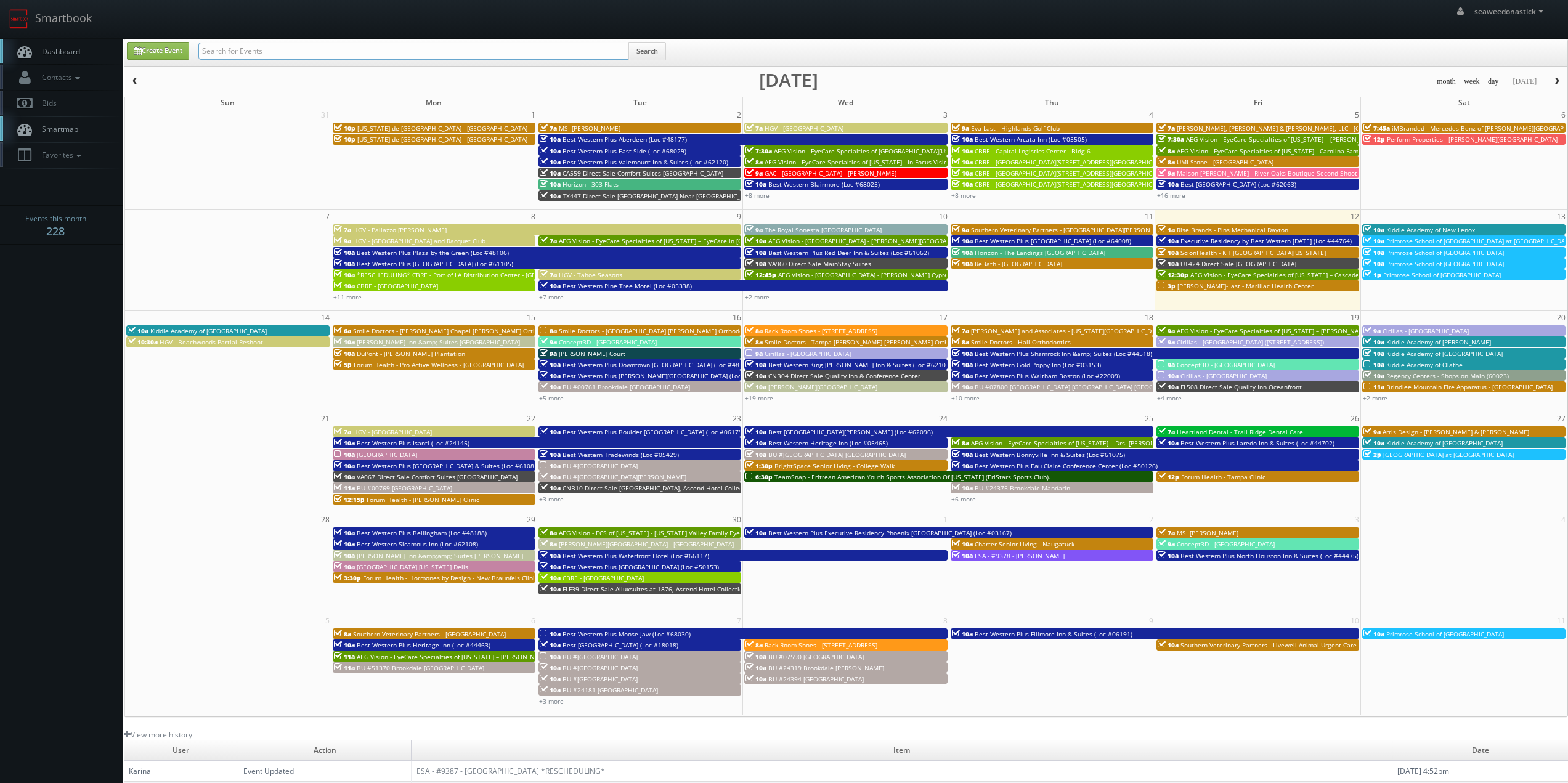
click at [257, 53] on input "text" at bounding box center [413, 51] width 430 height 17
paste input "Tutera - Greene Senior Living"
type input "Tutera - Greene Senior Living"
click at [648, 49] on button "Search" at bounding box center [648, 51] width 38 height 19
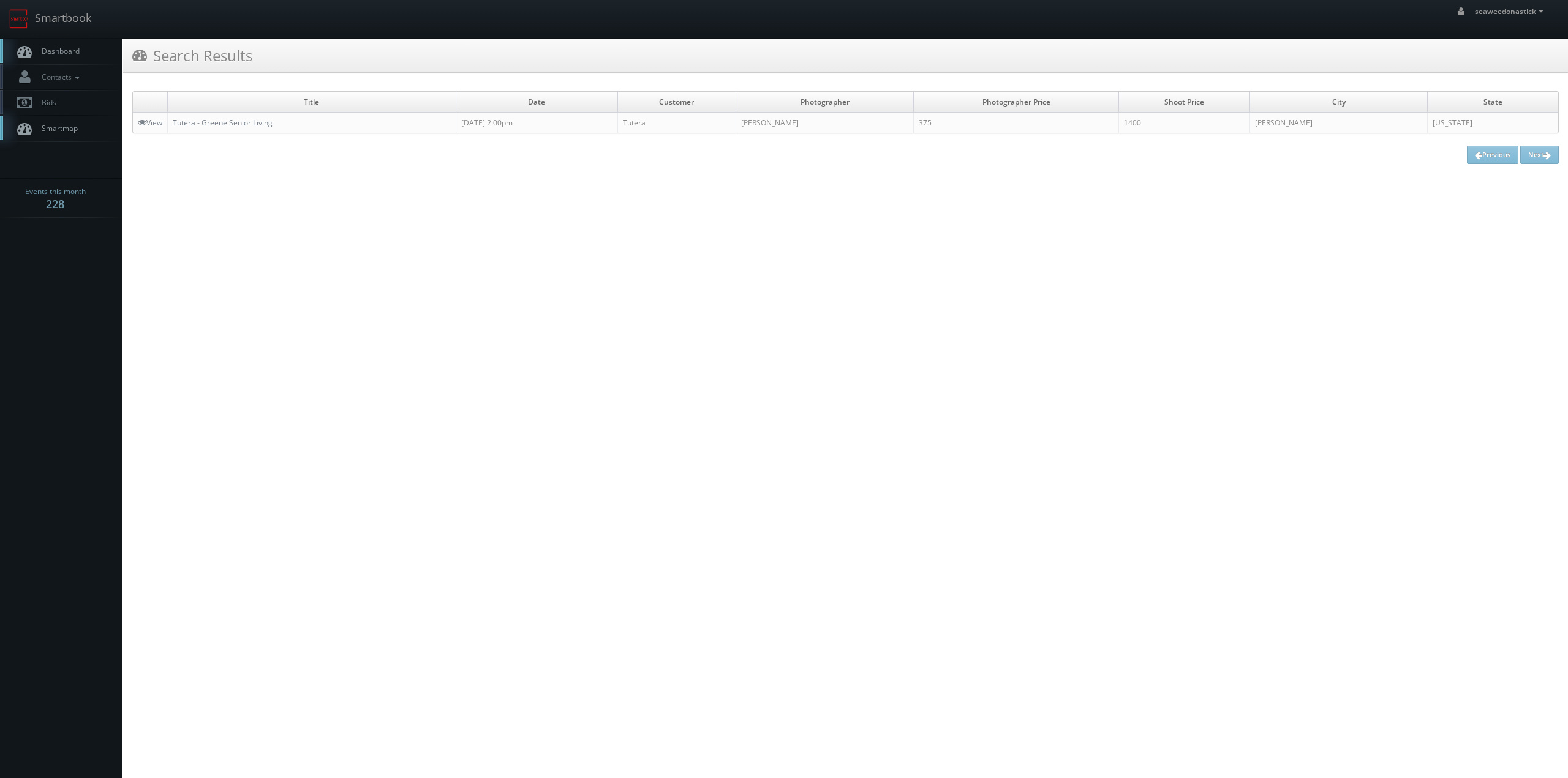
click at [246, 115] on td "Tutera - Greene Senior Living" at bounding box center [312, 123] width 288 height 20
click at [237, 122] on link "Tutera - Greene Senior Living" at bounding box center [222, 123] width 100 height 11
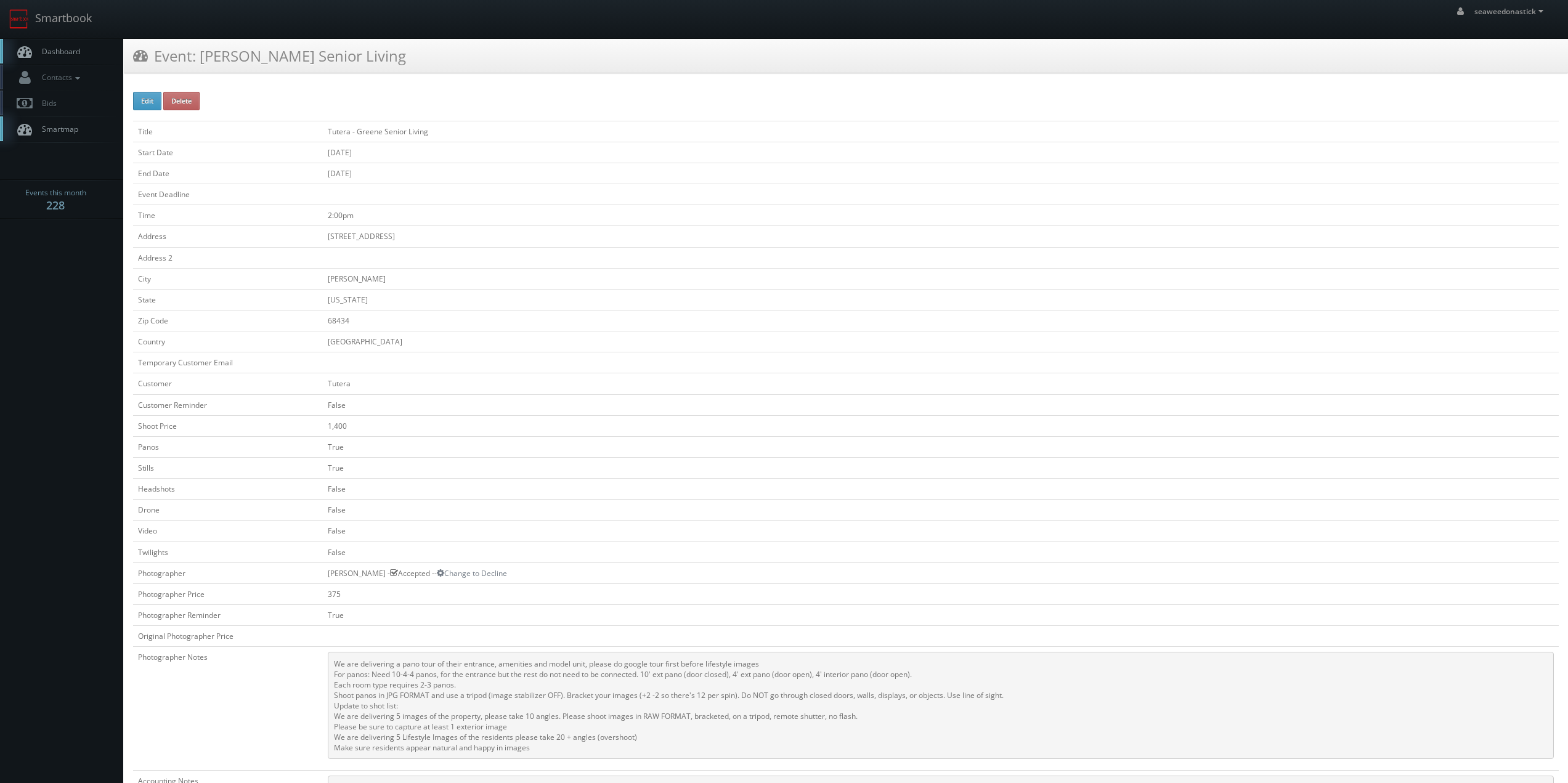
click at [651, 190] on td at bounding box center [941, 194] width 1236 height 21
